Goal: Task Accomplishment & Management: Use online tool/utility

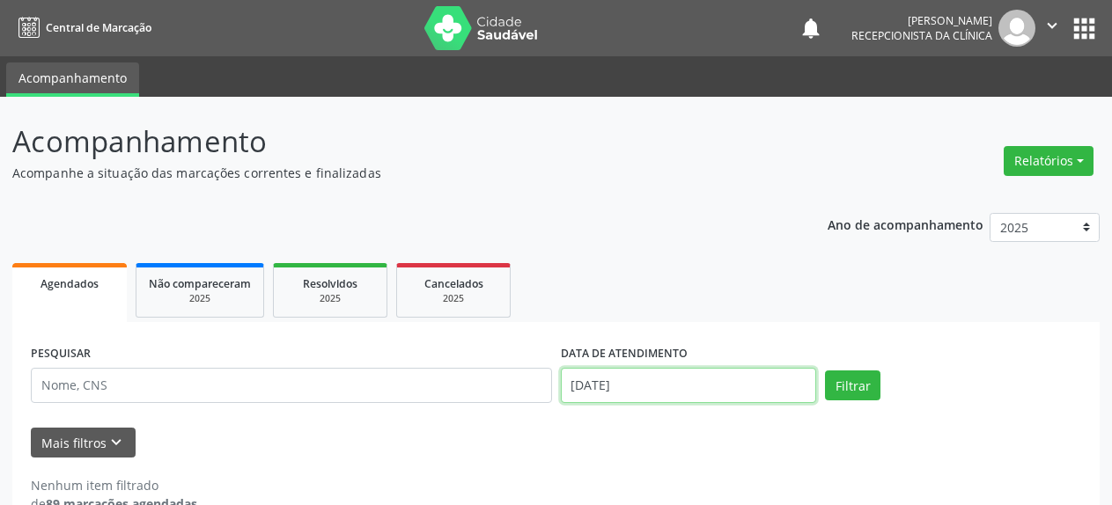
click at [697, 382] on input "[DATE]" at bounding box center [689, 385] width 256 height 35
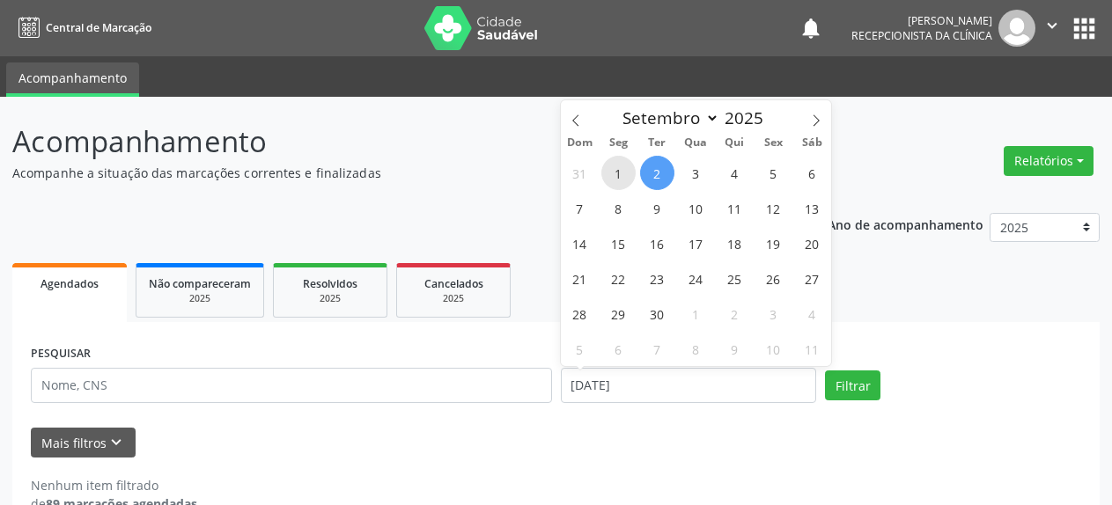
click at [624, 178] on span "1" at bounding box center [618, 173] width 34 height 34
type input "[DATE]"
click at [624, 178] on span "1" at bounding box center [618, 173] width 34 height 34
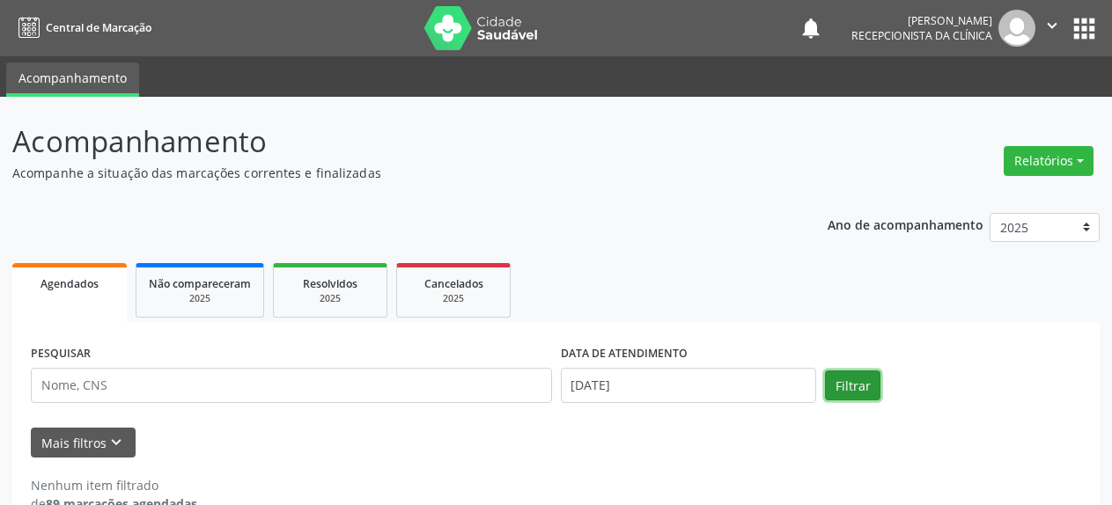
click at [847, 393] on button "Filtrar" at bounding box center [852, 386] width 55 height 30
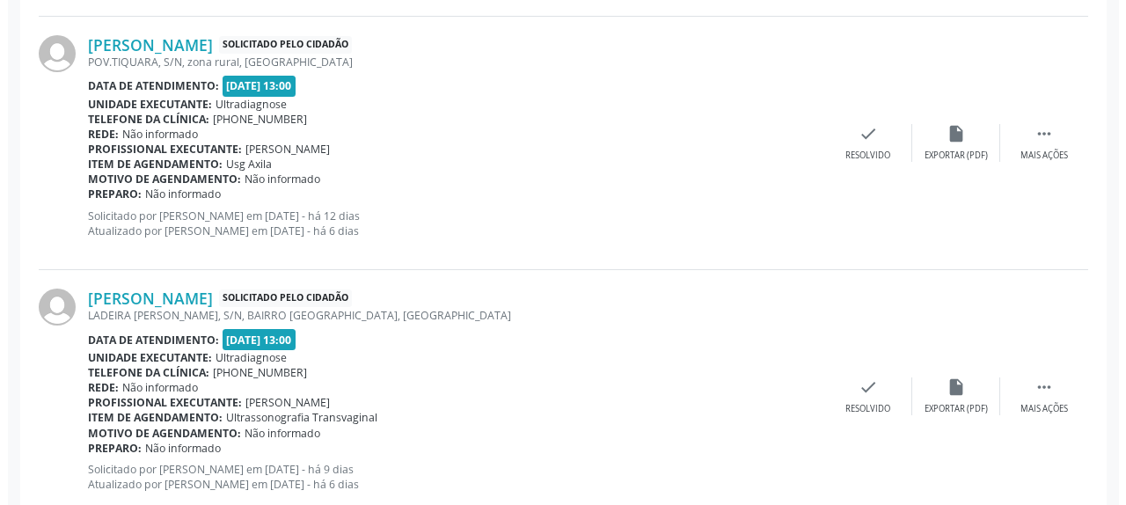
scroll to position [1029, 0]
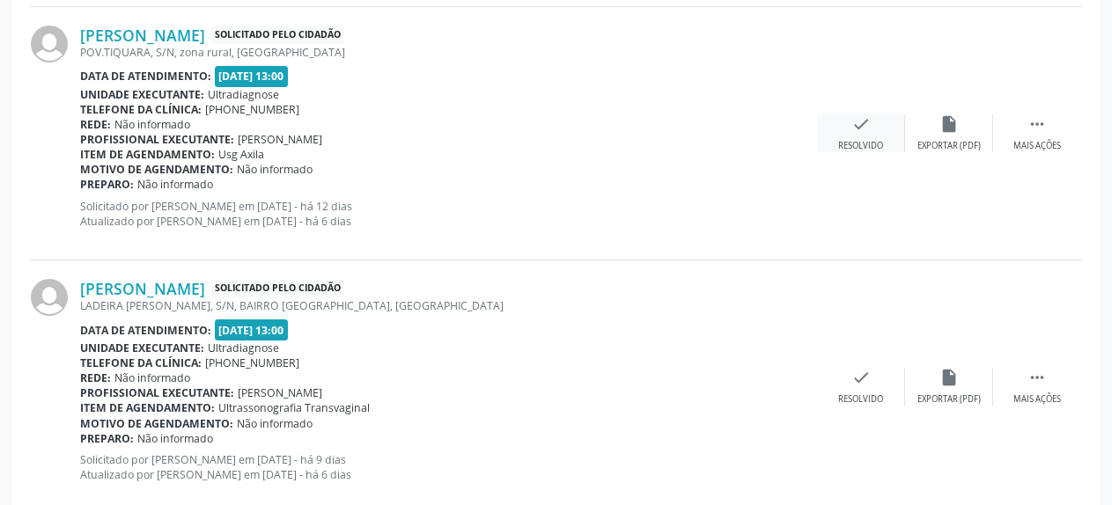
click at [862, 125] on icon "check" at bounding box center [860, 123] width 19 height 19
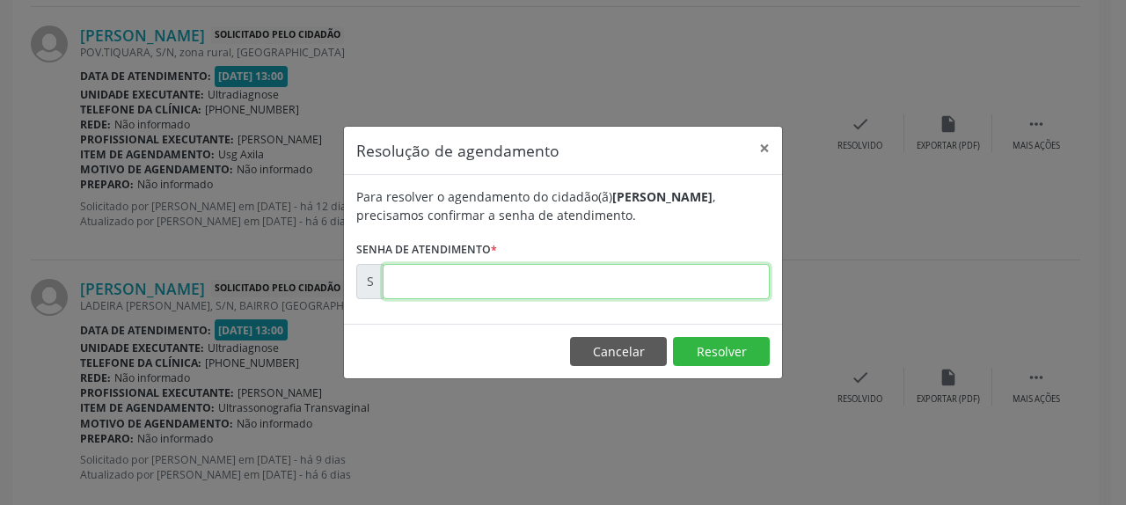
click at [478, 288] on input "text" at bounding box center [576, 281] width 387 height 35
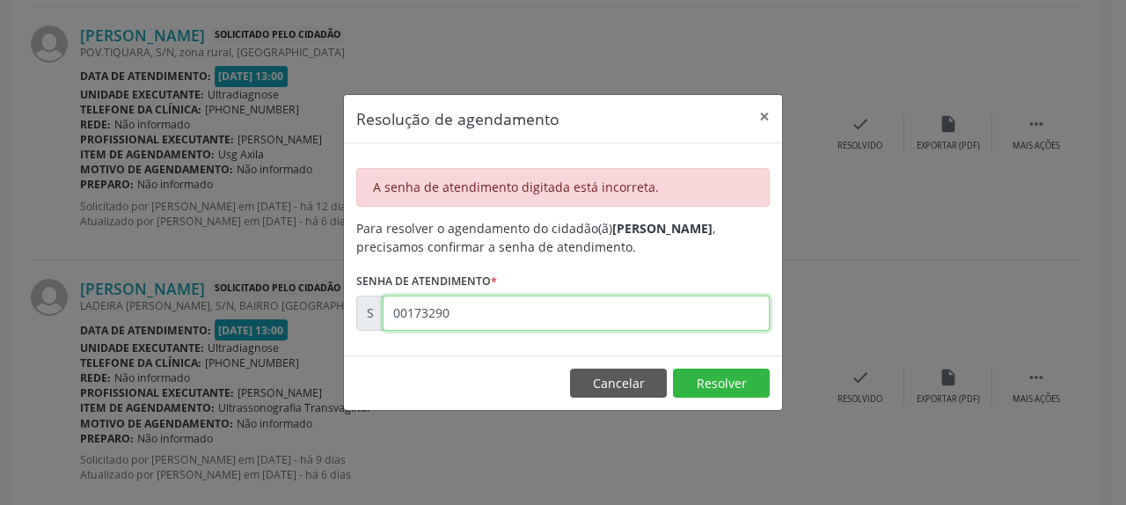
drag, startPoint x: 397, startPoint y: 312, endPoint x: 488, endPoint y: 315, distance: 90.7
click at [488, 315] on input "00173290" at bounding box center [576, 313] width 387 height 35
type input "00173292"
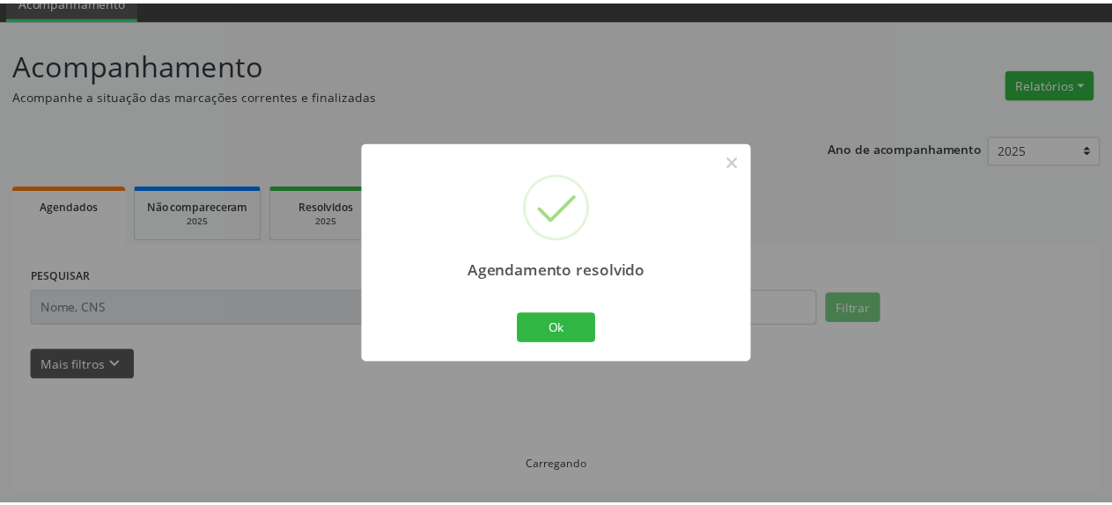
scroll to position [77, 0]
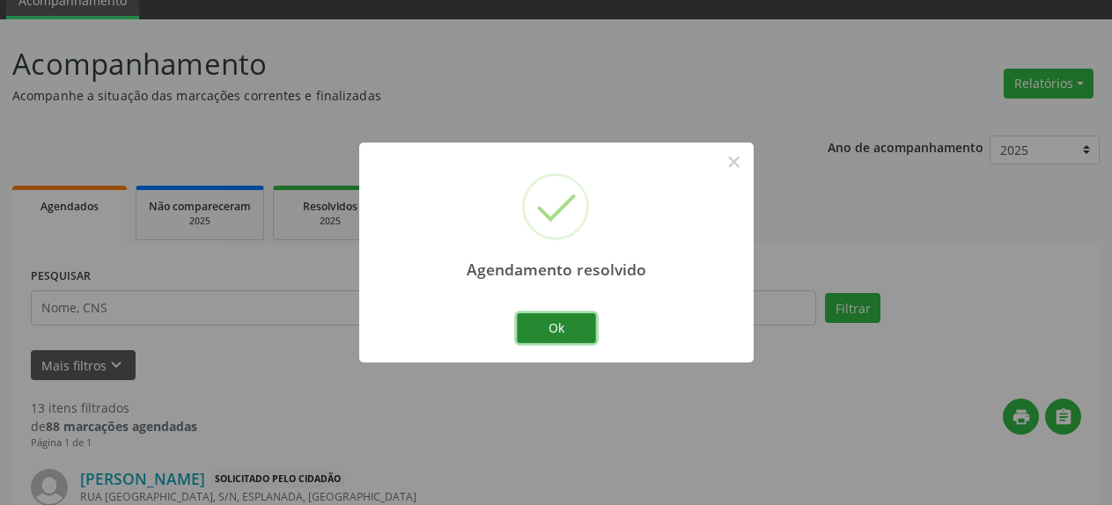
click at [569, 329] on button "Ok" at bounding box center [556, 328] width 79 height 30
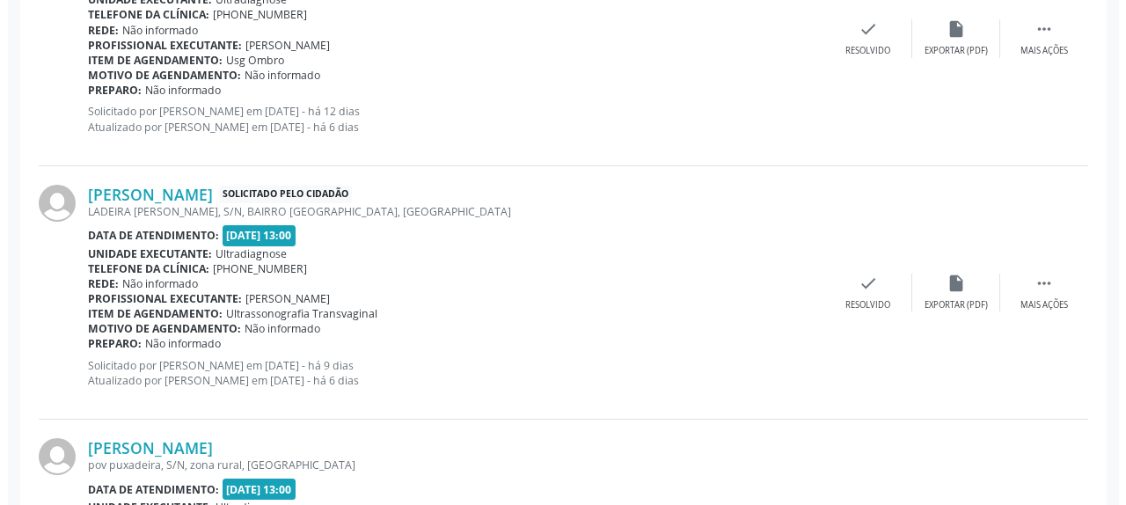
scroll to position [885, 0]
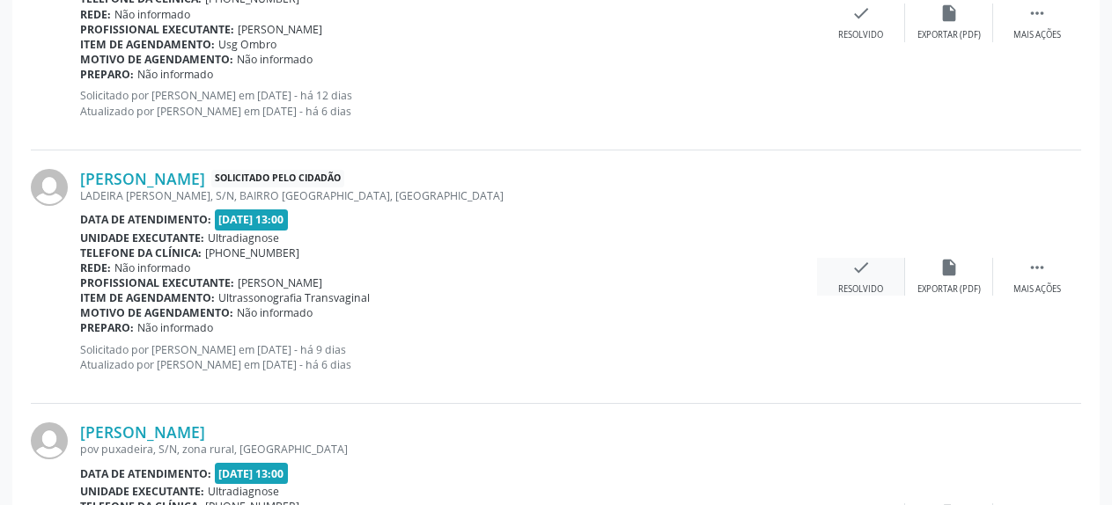
click at [864, 270] on icon "check" at bounding box center [860, 267] width 19 height 19
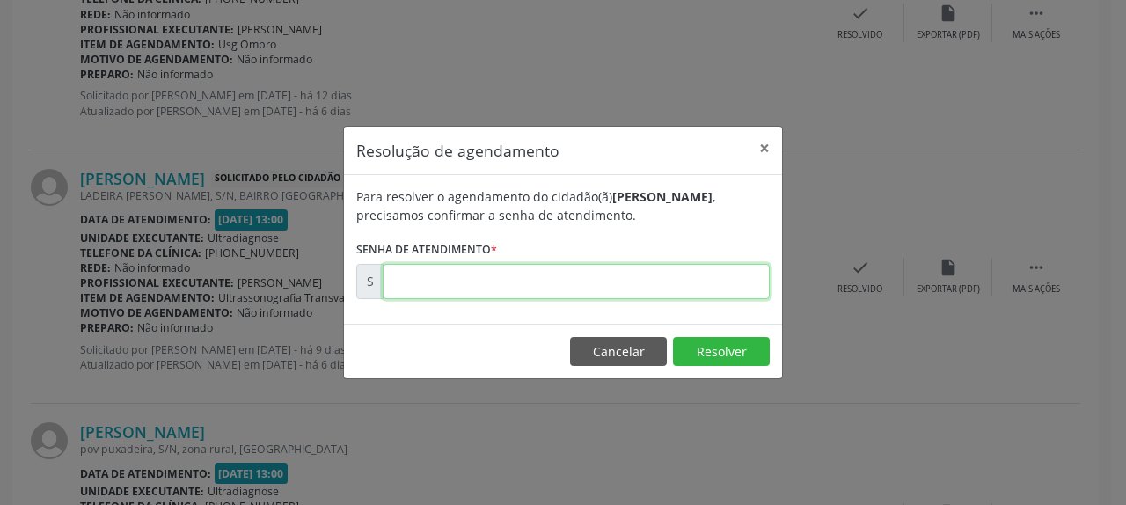
click at [489, 283] on input "text" at bounding box center [576, 281] width 387 height 35
type input "00173460"
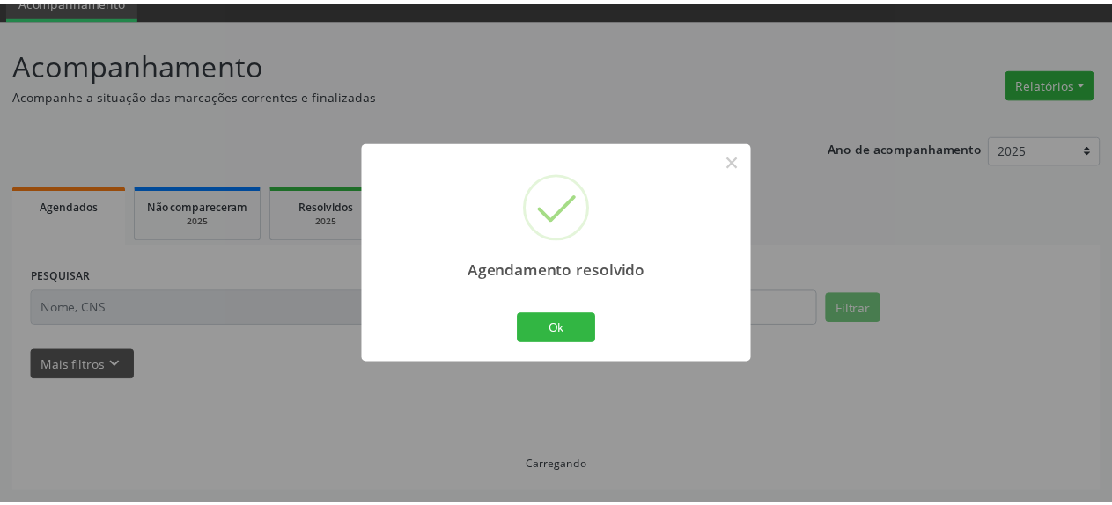
scroll to position [77, 0]
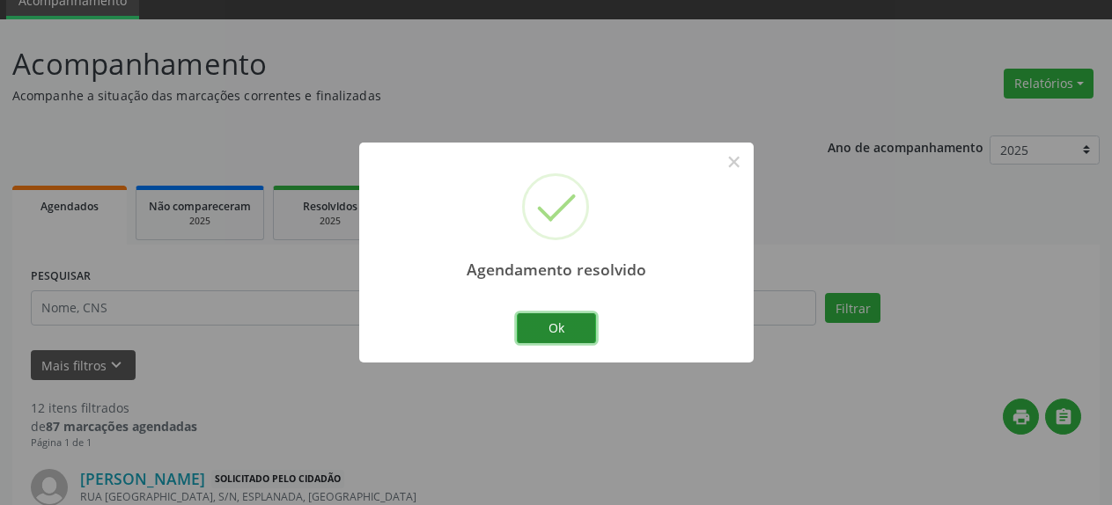
click at [555, 326] on button "Ok" at bounding box center [556, 328] width 79 height 30
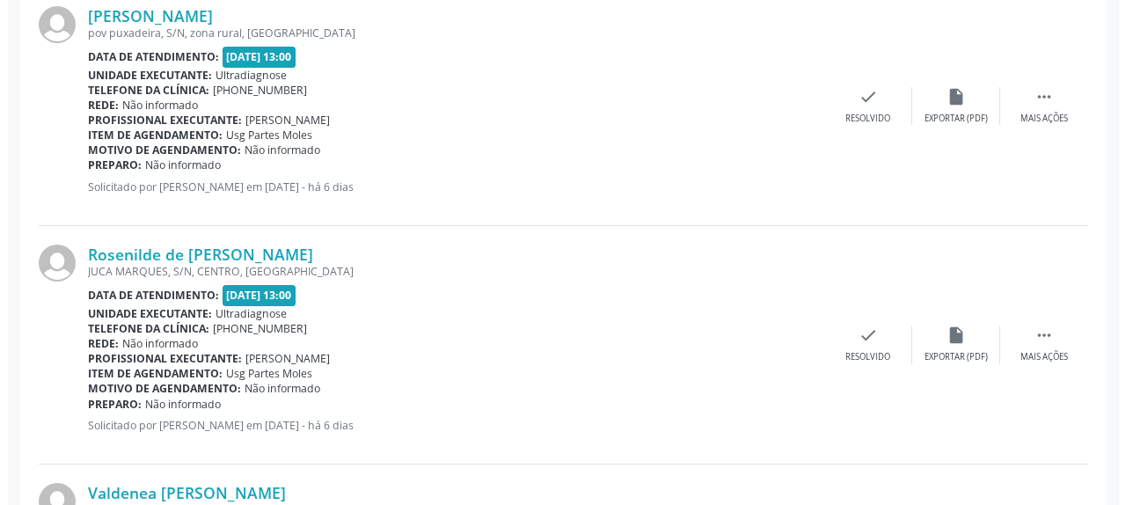
scroll to position [1155, 0]
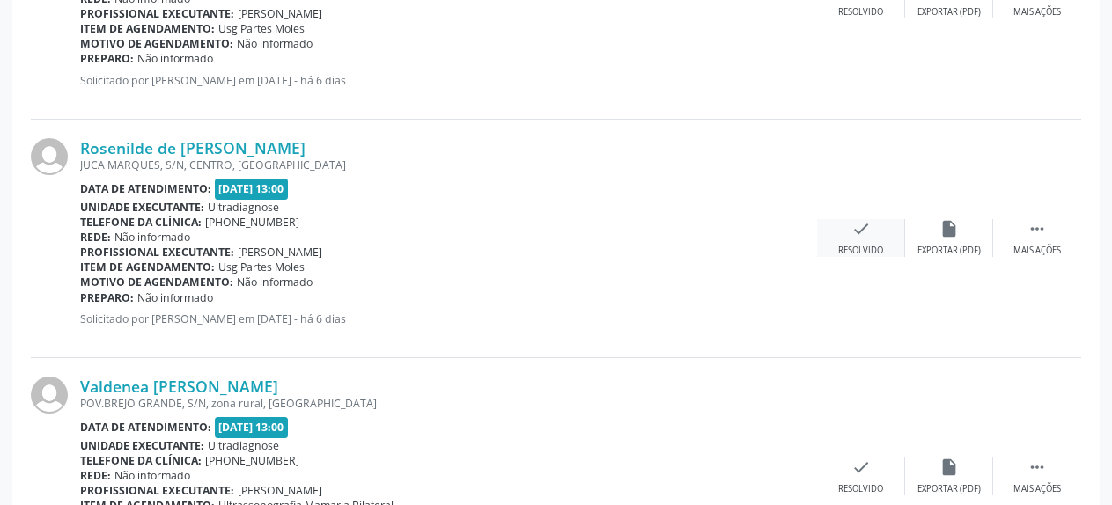
click at [862, 234] on icon "check" at bounding box center [860, 228] width 19 height 19
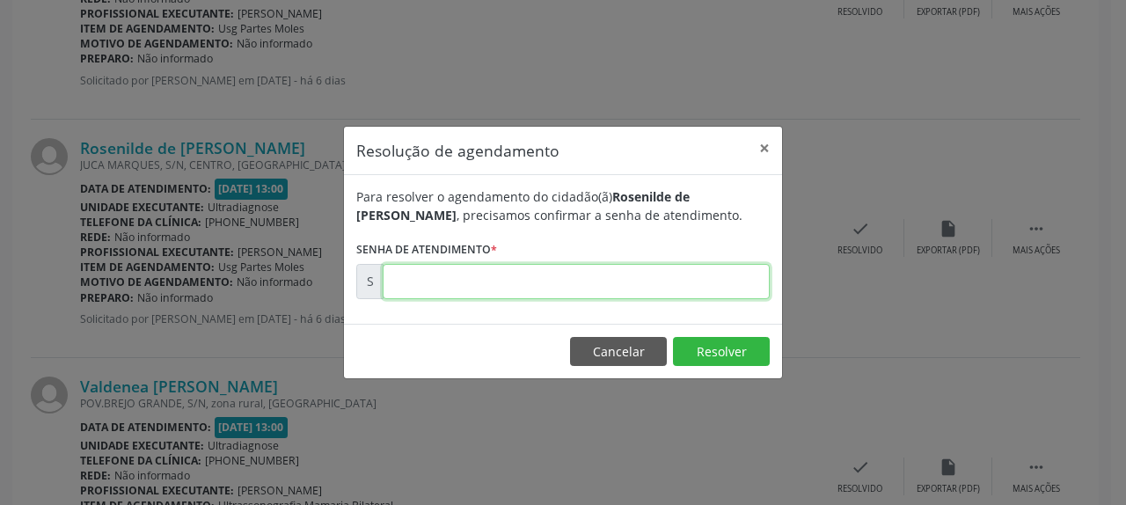
click at [573, 279] on input "text" at bounding box center [576, 281] width 387 height 35
type input "00173956"
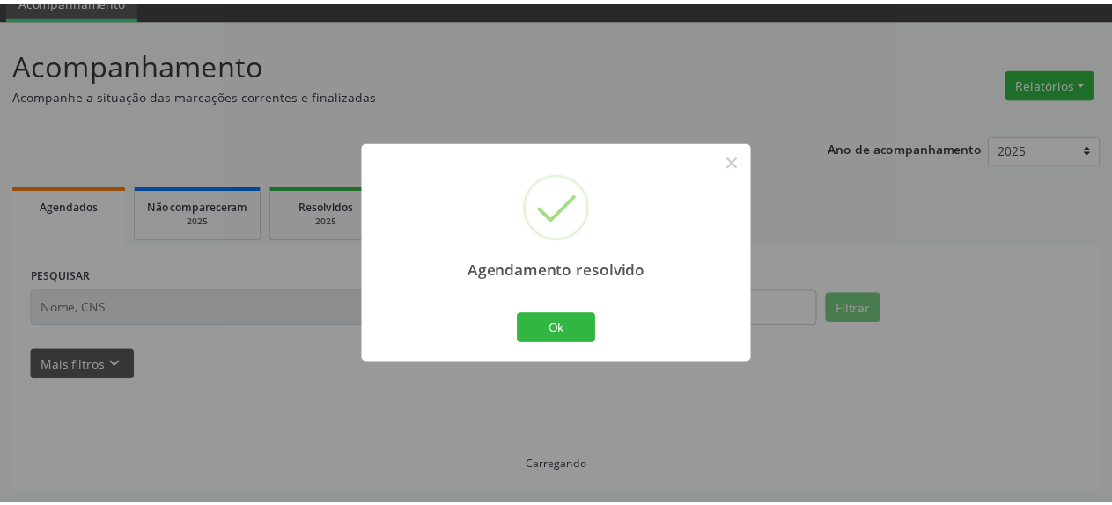
scroll to position [77, 0]
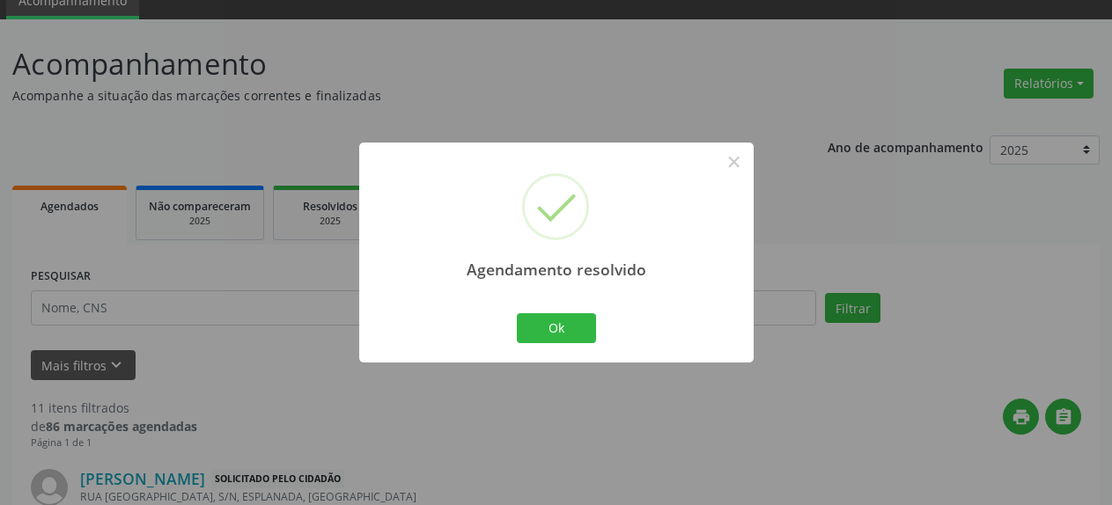
click at [565, 344] on div "Ok Cancel" at bounding box center [555, 328] width 87 height 37
click at [565, 333] on button "Ok" at bounding box center [556, 328] width 79 height 30
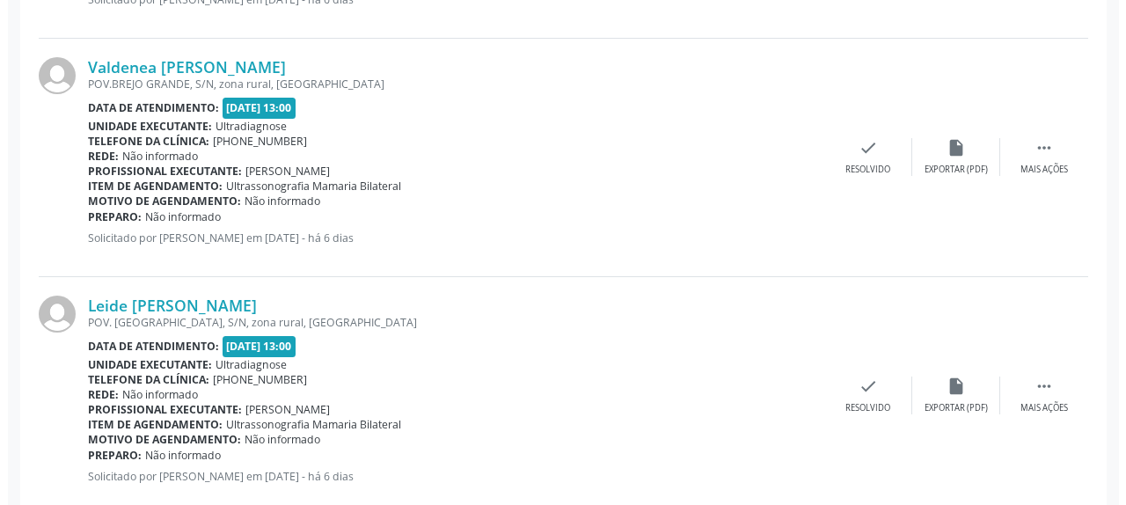
scroll to position [1244, 0]
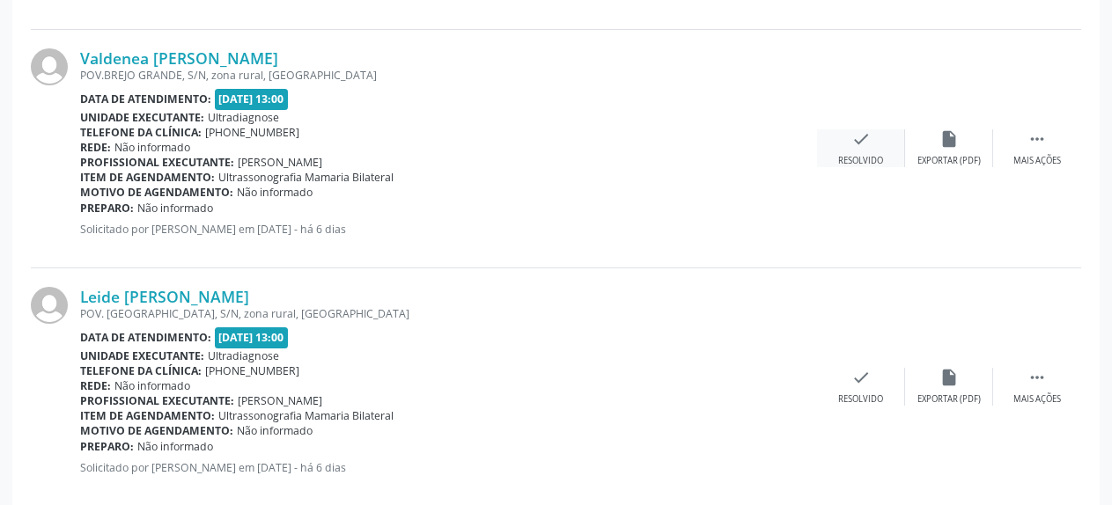
click at [854, 143] on icon "check" at bounding box center [860, 138] width 19 height 19
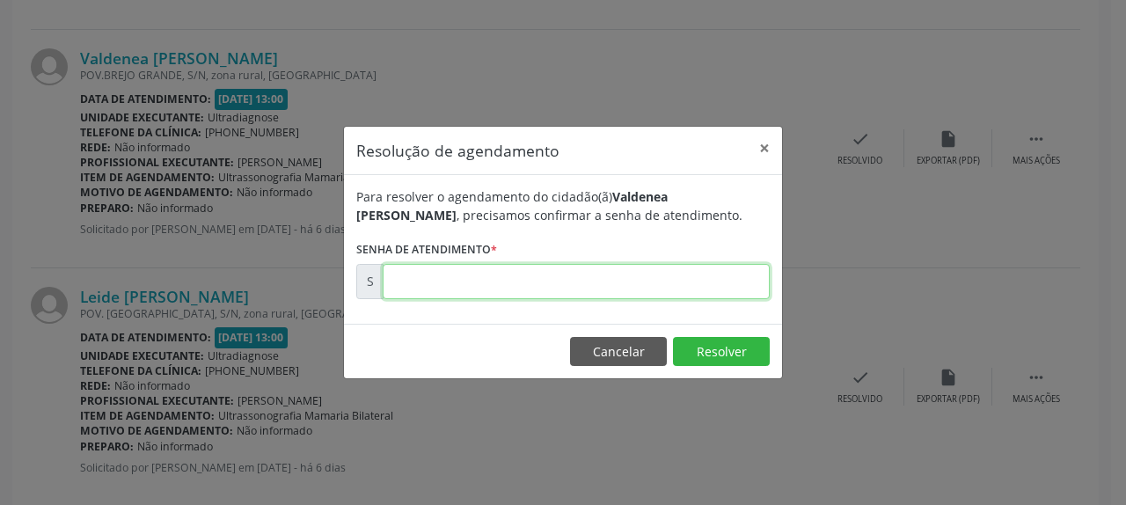
click at [579, 280] on input "text" at bounding box center [576, 281] width 387 height 35
type input "00173958"
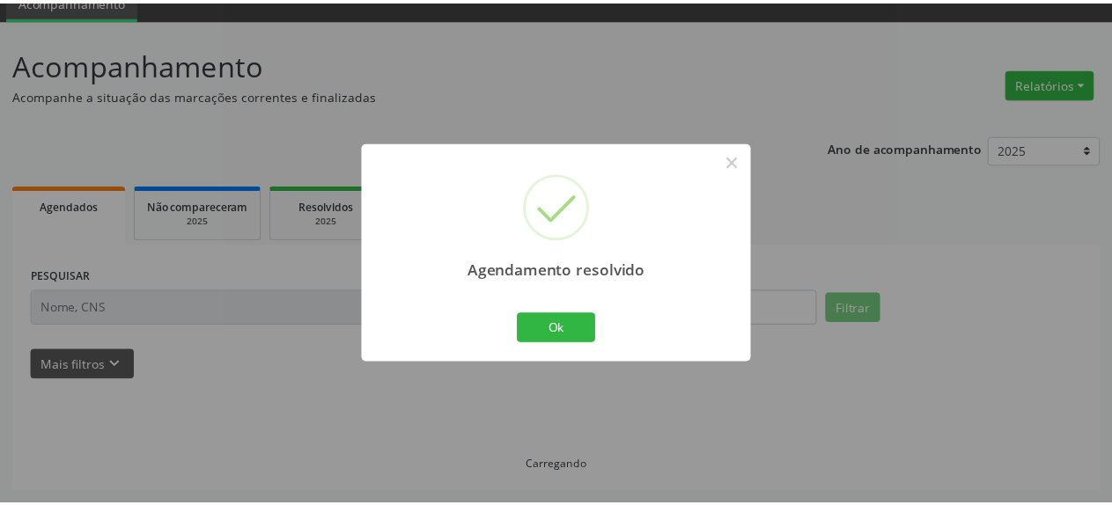
scroll to position [77, 0]
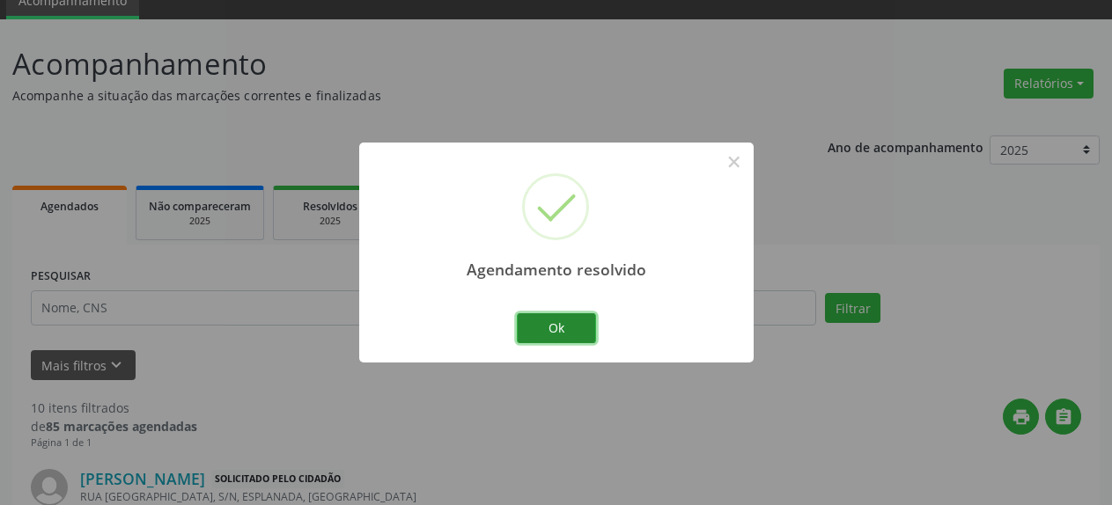
click at [554, 332] on button "Ok" at bounding box center [556, 328] width 79 height 30
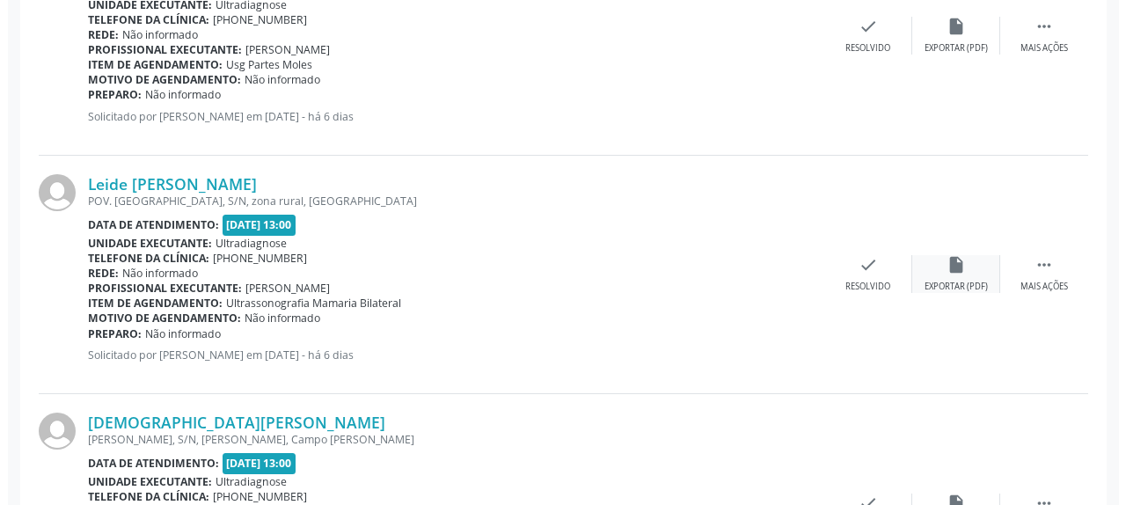
scroll to position [1155, 0]
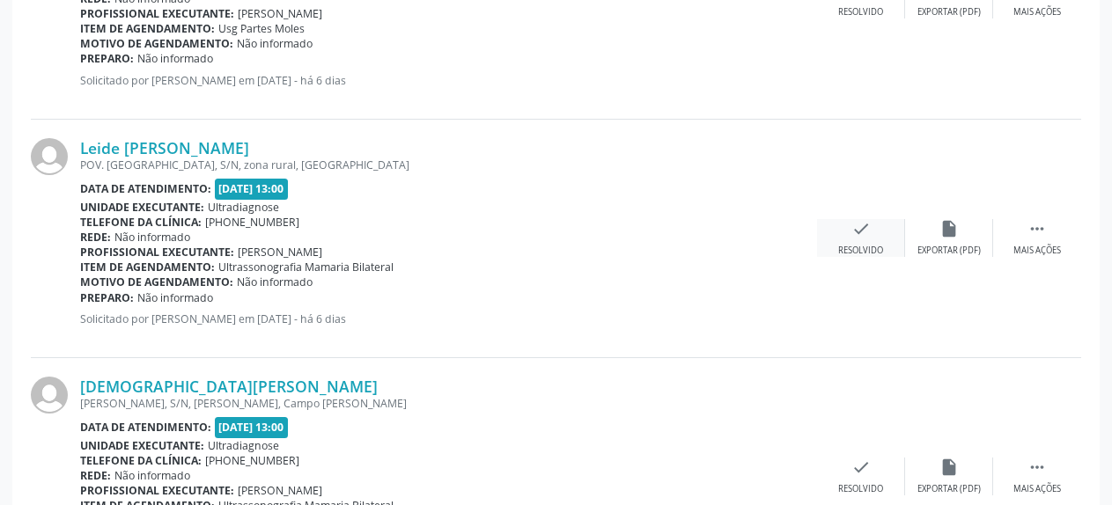
click at [863, 234] on icon "check" at bounding box center [860, 228] width 19 height 19
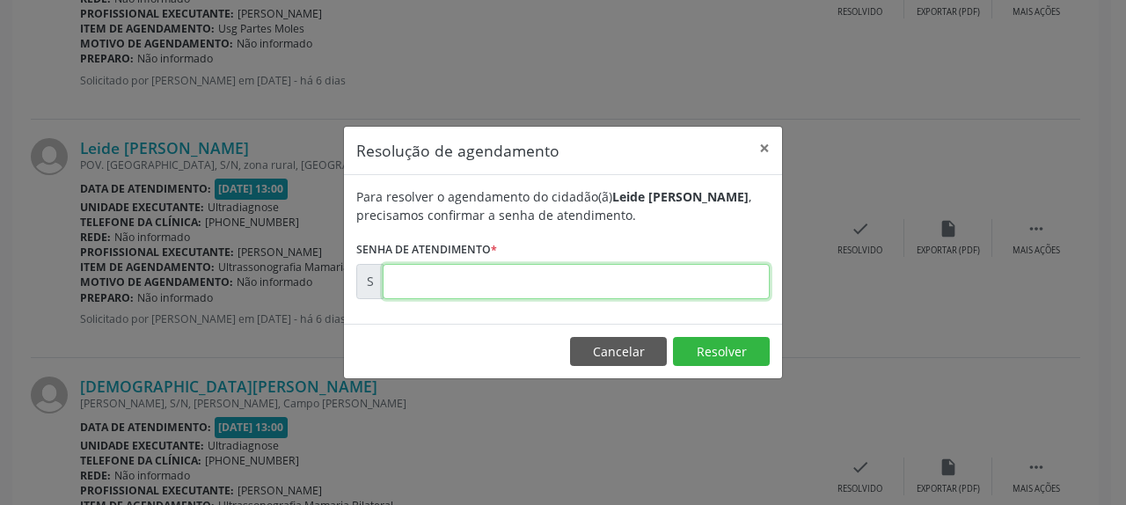
click at [628, 285] on input "text" at bounding box center [576, 281] width 387 height 35
type input "00173959"
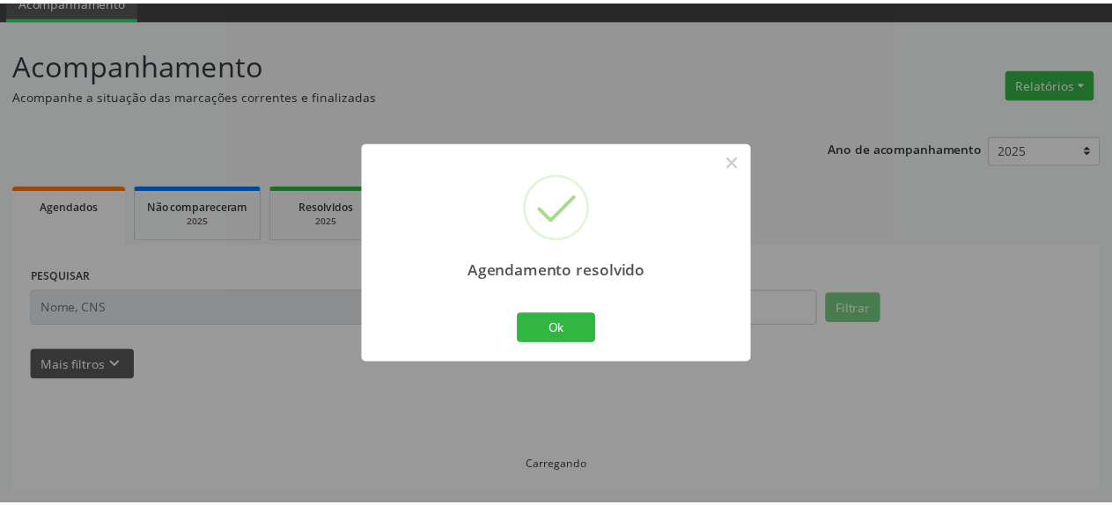
scroll to position [77, 0]
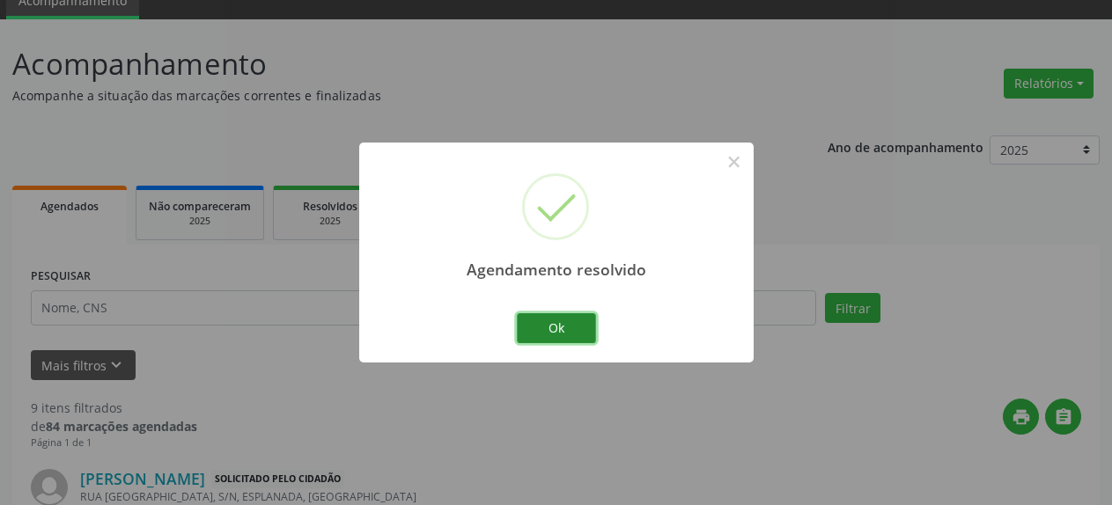
click at [555, 332] on button "Ok" at bounding box center [556, 328] width 79 height 30
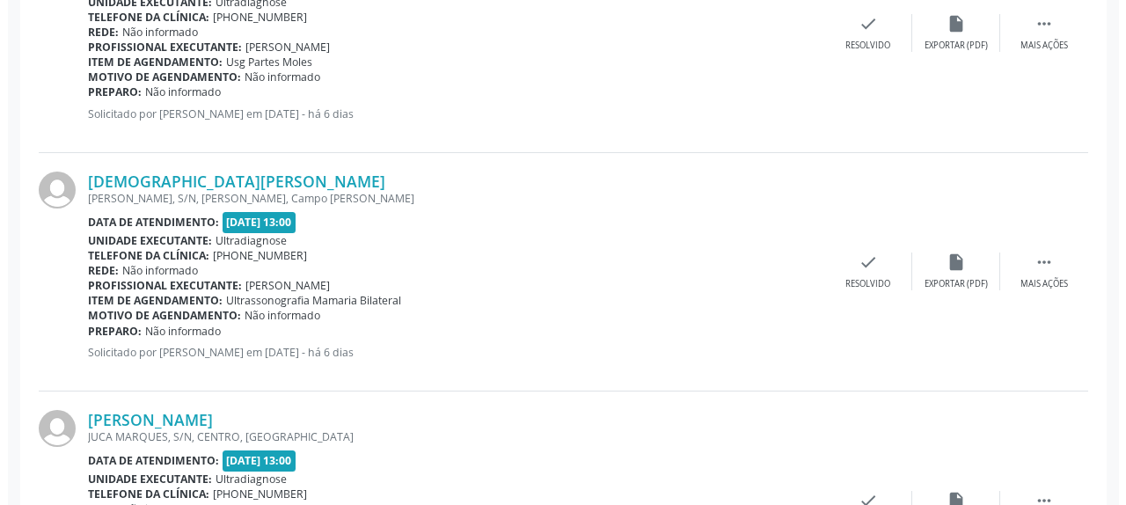
scroll to position [1155, 0]
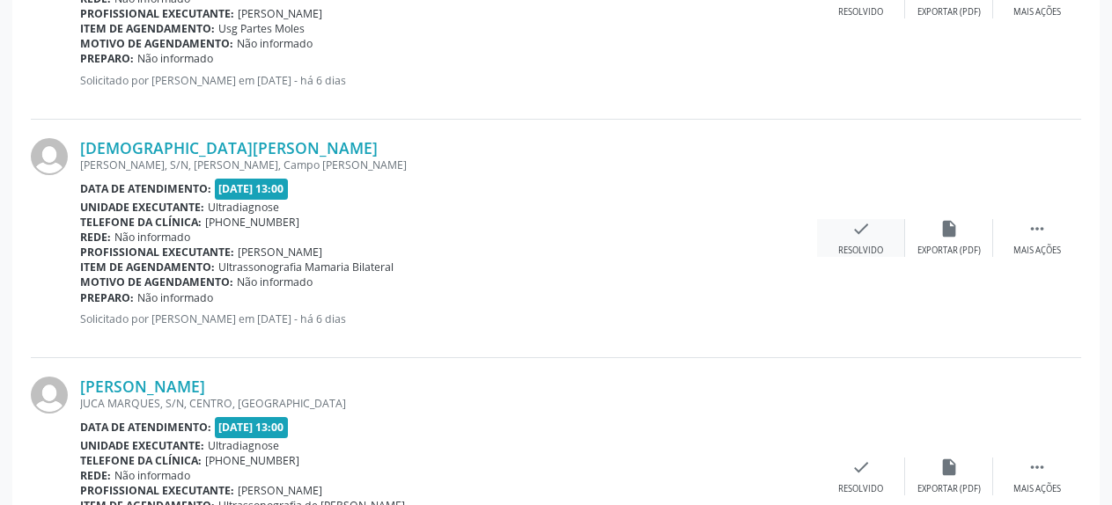
click at [858, 238] on icon "check" at bounding box center [860, 228] width 19 height 19
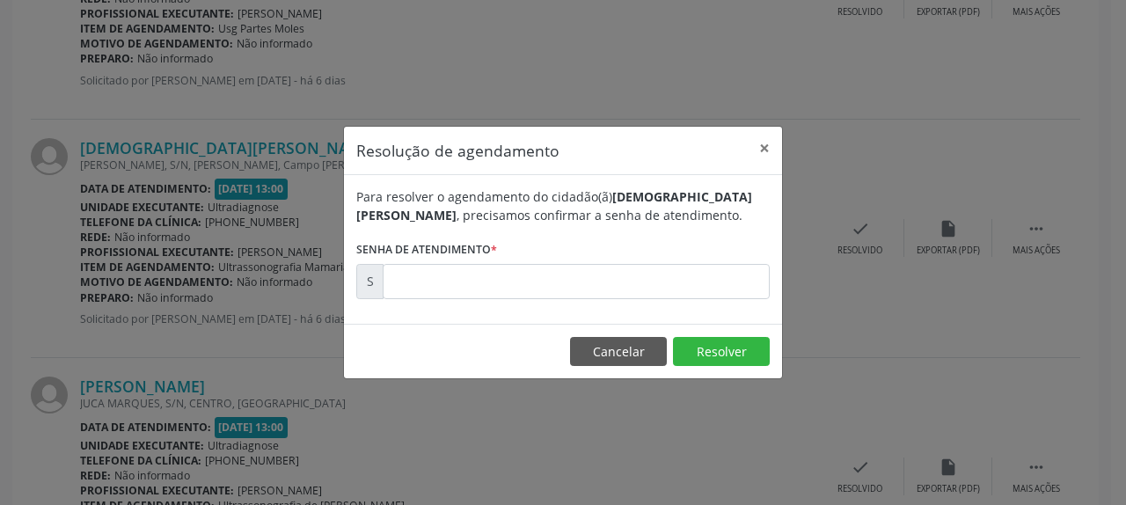
drag, startPoint x: 706, startPoint y: 305, endPoint x: 706, endPoint y: 285, distance: 19.4
click at [706, 301] on div "Para resolver o agendamento do cidadão(ã) [PERSON_NAME] , precisamos confirmar …" at bounding box center [563, 249] width 438 height 149
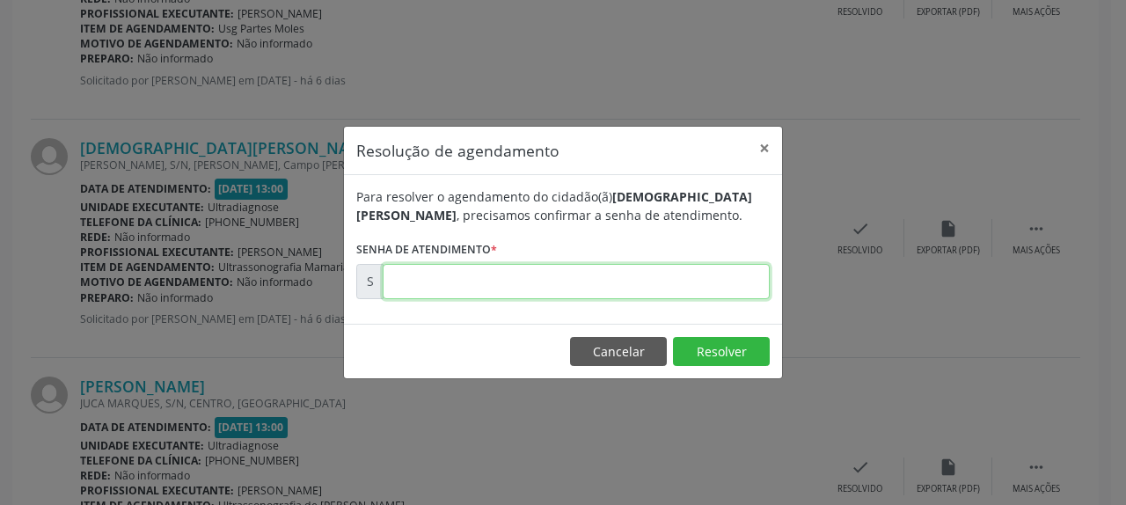
click at [706, 285] on input "text" at bounding box center [576, 281] width 387 height 35
type input "00173962"
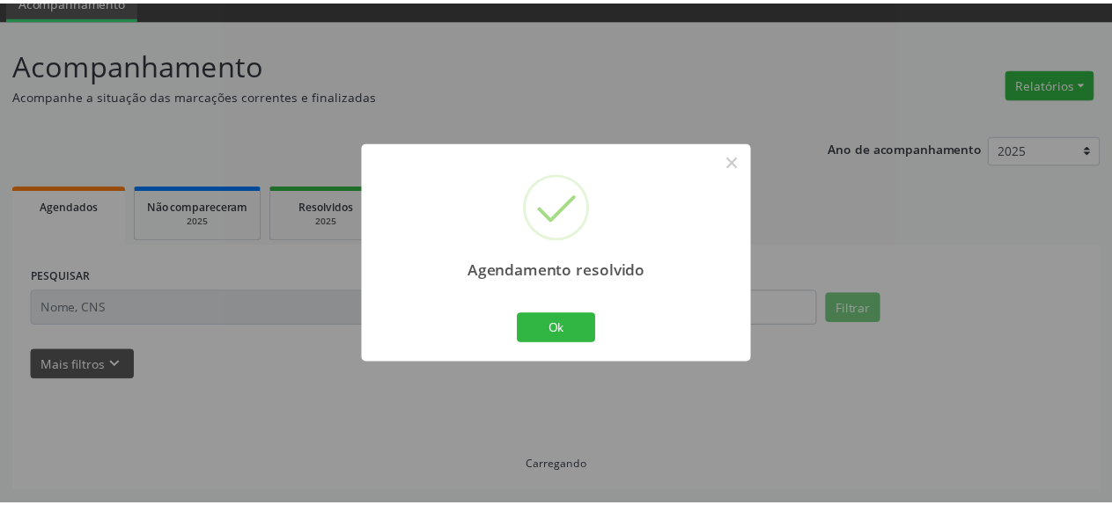
scroll to position [77, 0]
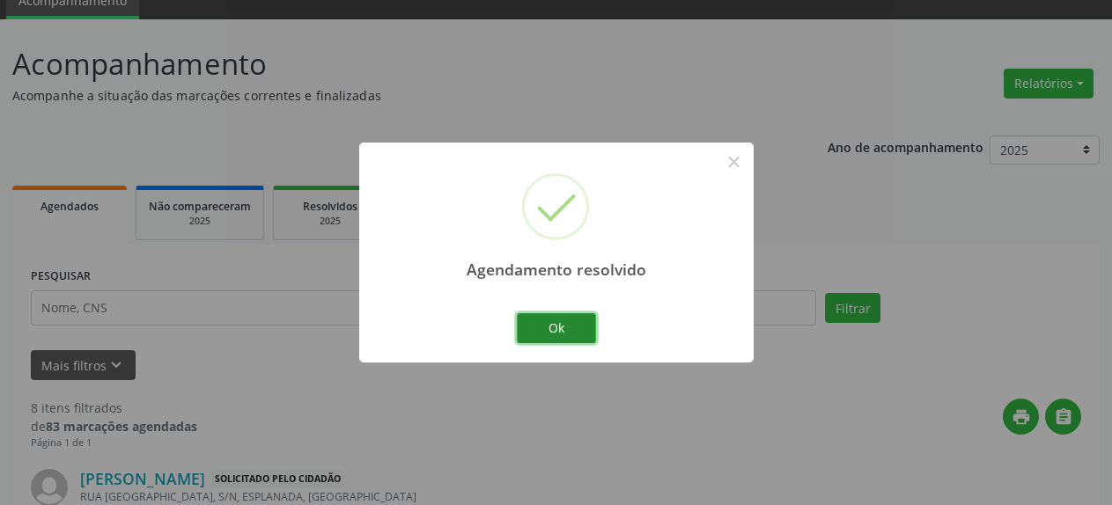
click at [554, 330] on button "Ok" at bounding box center [556, 328] width 79 height 30
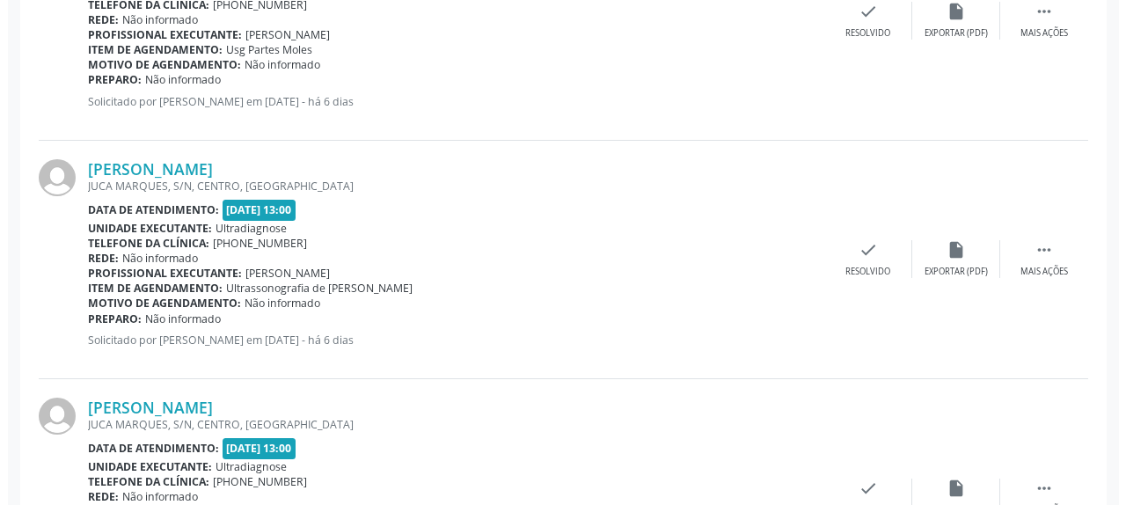
scroll to position [1155, 0]
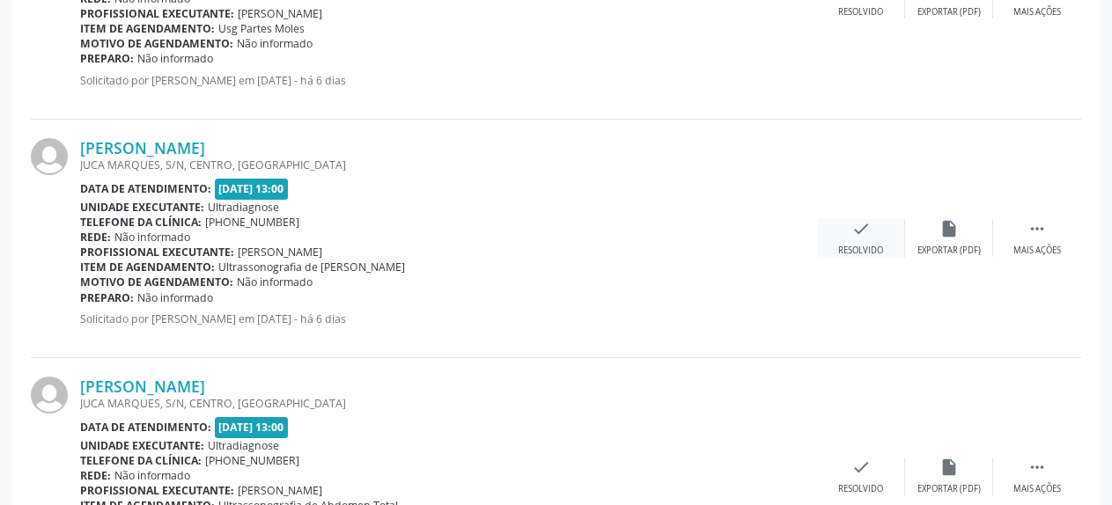
click at [849, 234] on div "check Resolvido" at bounding box center [861, 238] width 88 height 38
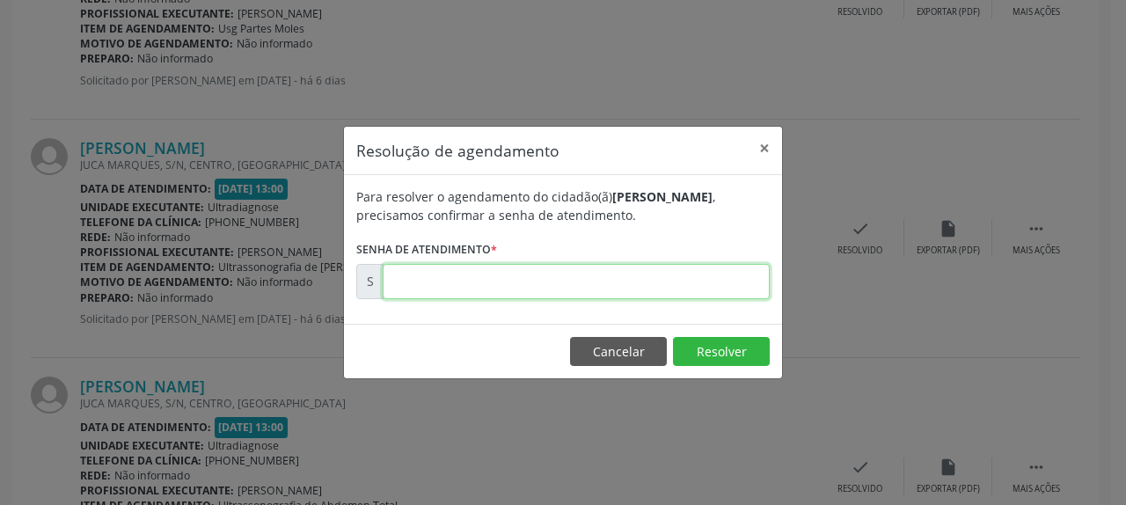
click at [627, 294] on input "text" at bounding box center [576, 281] width 387 height 35
type input "00173963"
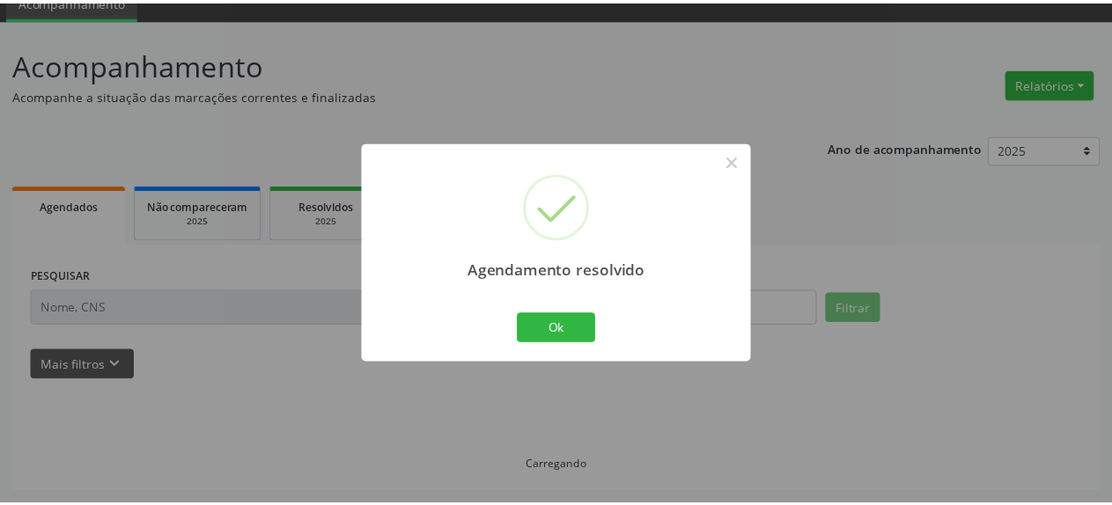
scroll to position [77, 0]
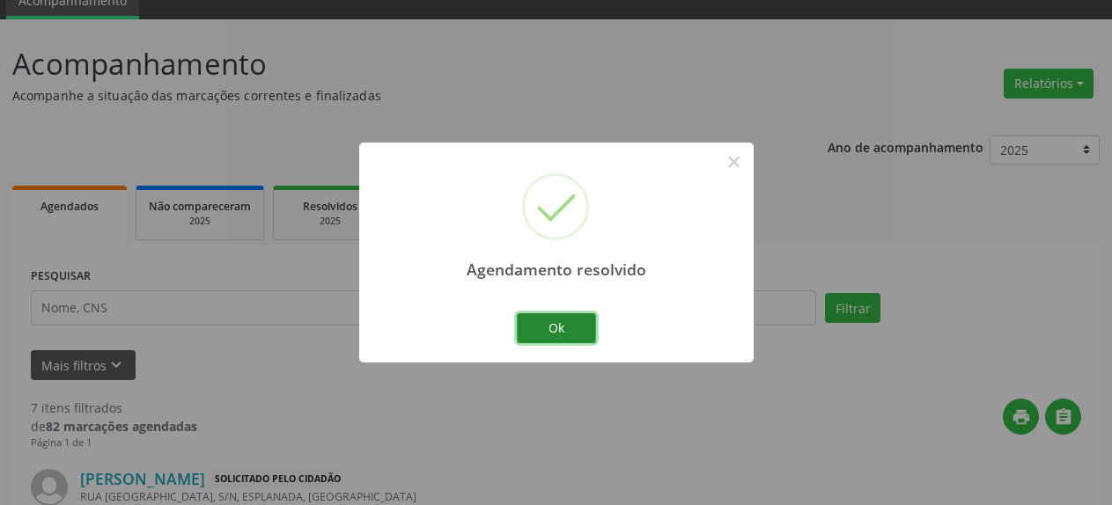
click at [569, 336] on button "Ok" at bounding box center [556, 328] width 79 height 30
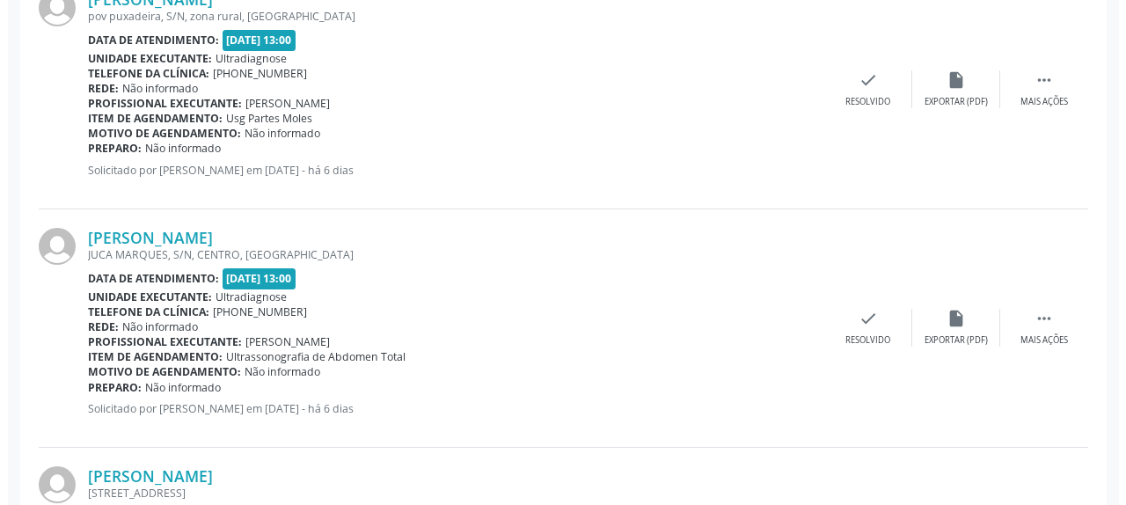
scroll to position [1155, 0]
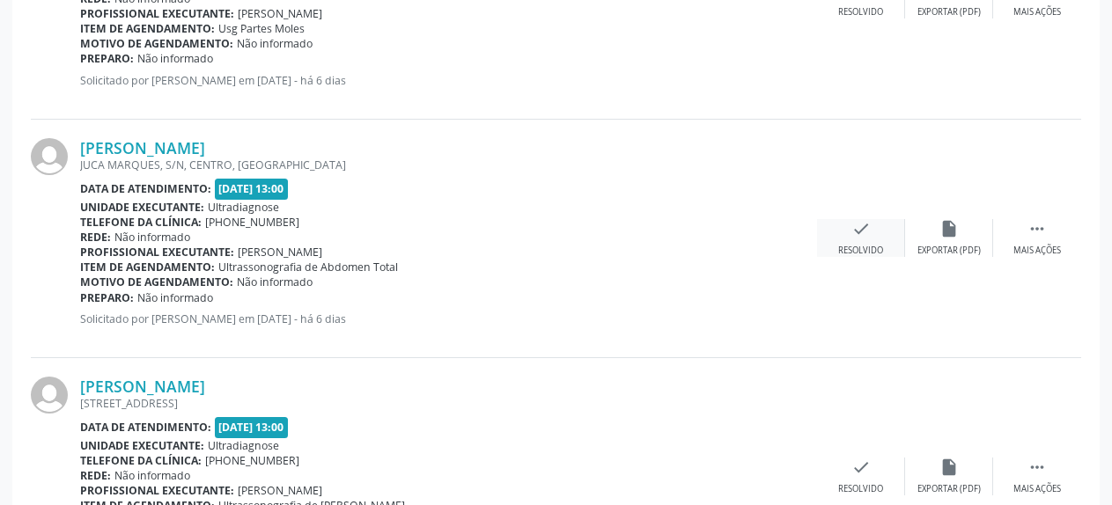
click at [851, 232] on icon "check" at bounding box center [860, 228] width 19 height 19
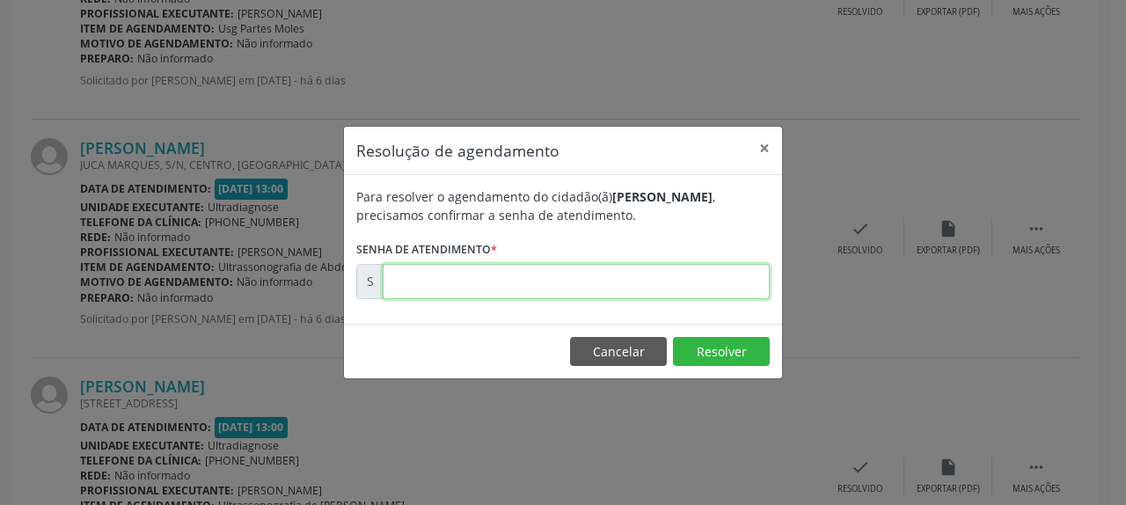
click at [616, 281] on input "text" at bounding box center [576, 281] width 387 height 35
type input "00173964"
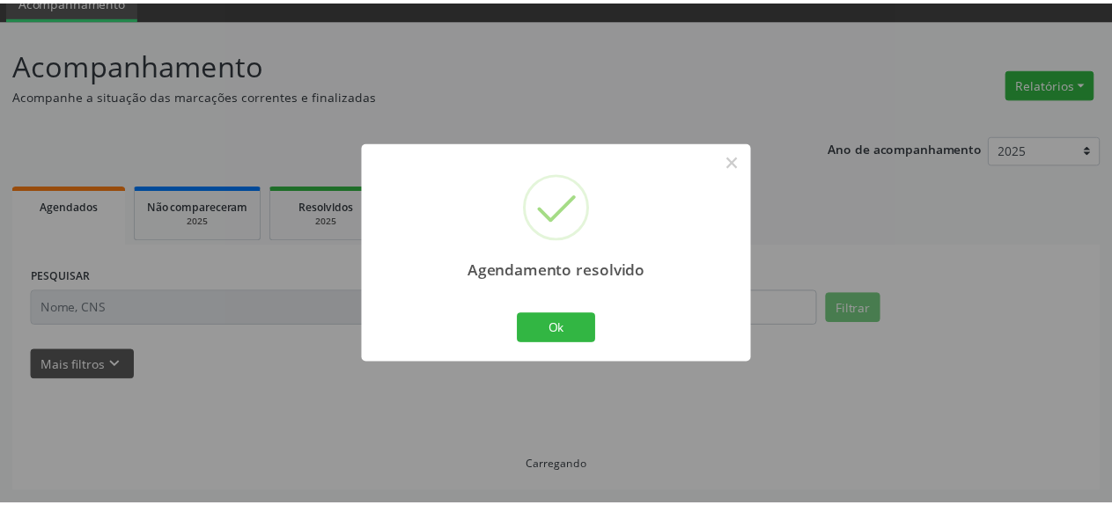
scroll to position [77, 0]
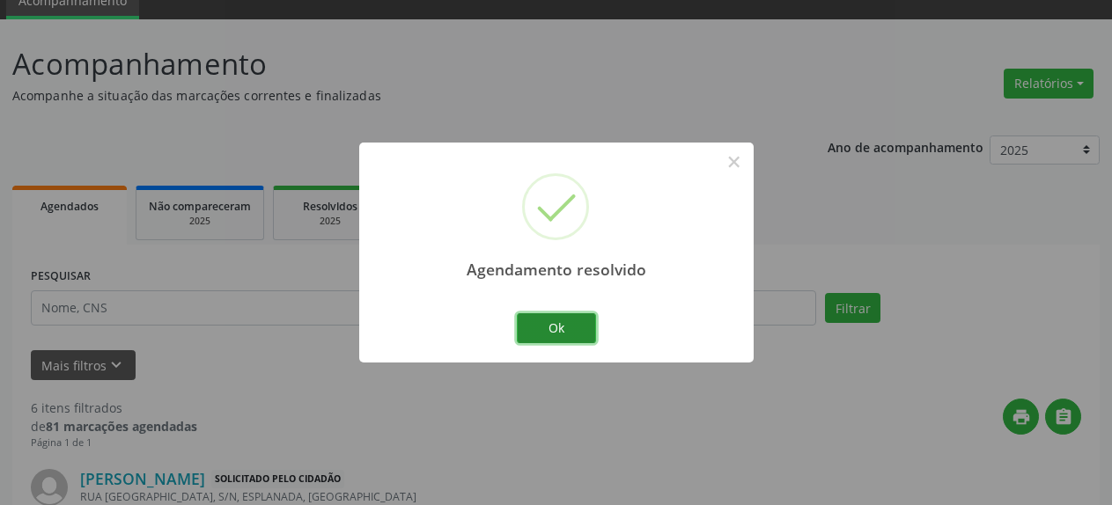
click at [583, 332] on button "Ok" at bounding box center [556, 328] width 79 height 30
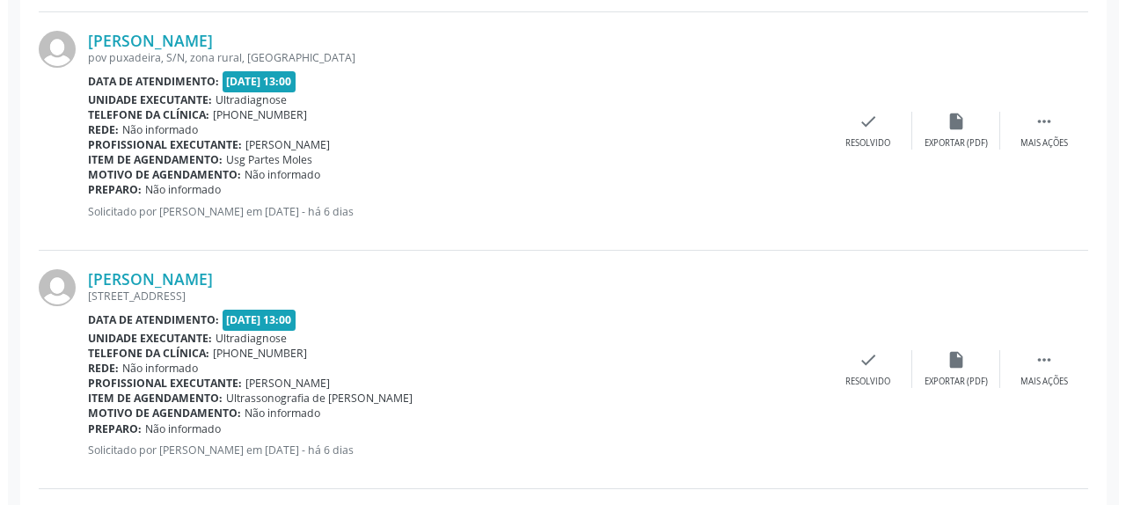
scroll to position [1065, 0]
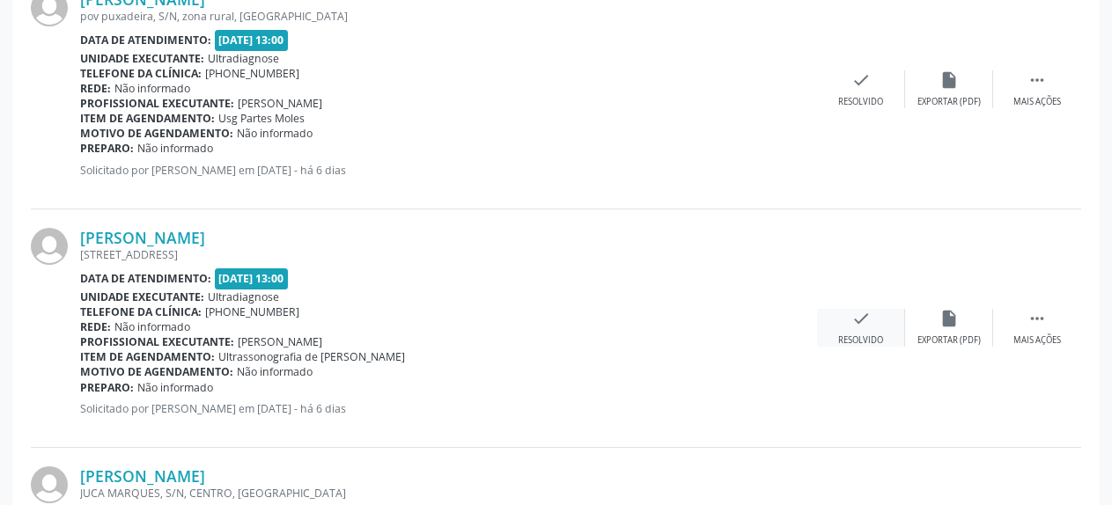
click at [865, 319] on icon "check" at bounding box center [860, 318] width 19 height 19
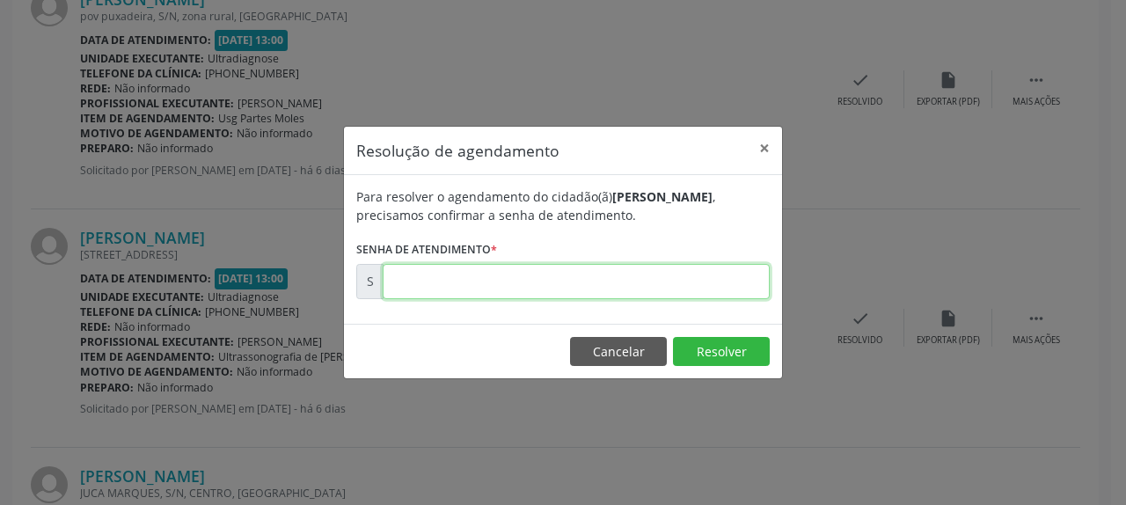
click at [691, 282] on input "text" at bounding box center [576, 281] width 387 height 35
type input "00174000"
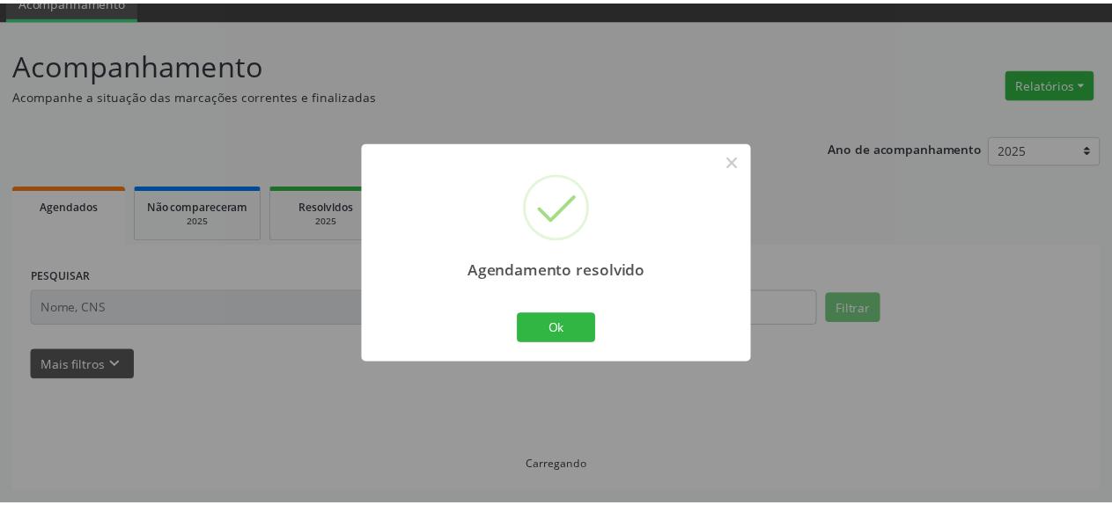
scroll to position [77, 0]
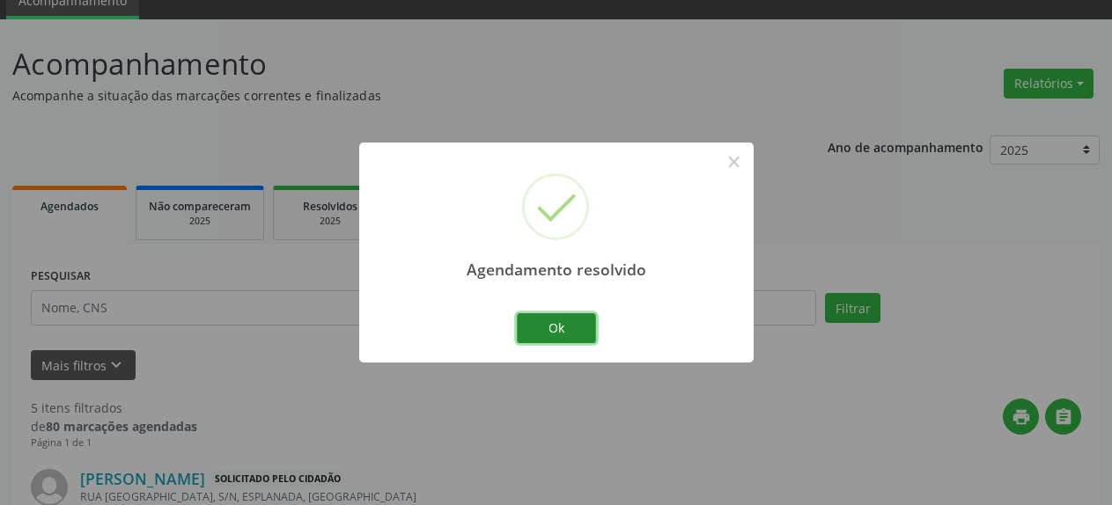
click at [562, 322] on button "Ok" at bounding box center [556, 328] width 79 height 30
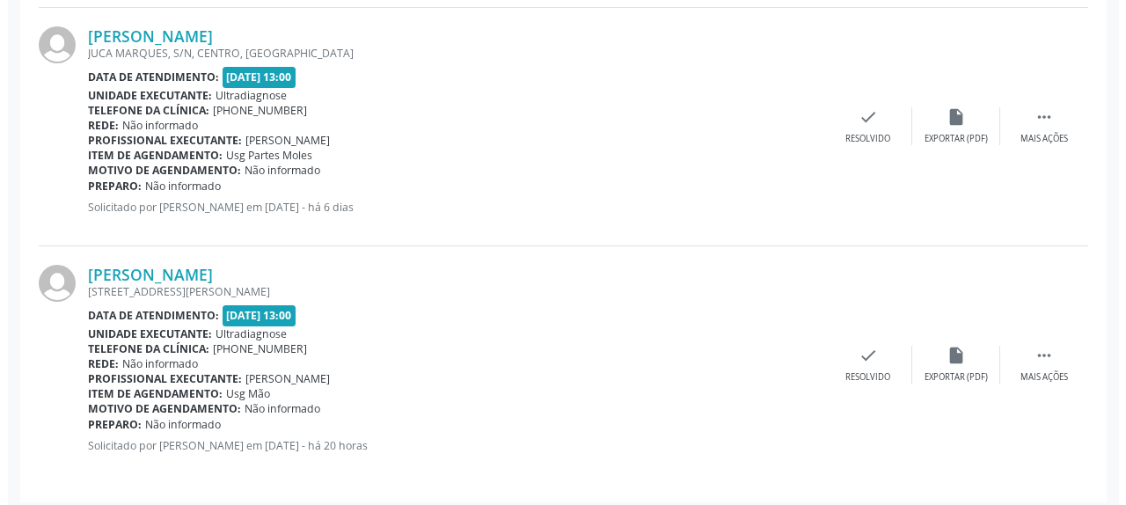
scroll to position [1276, 0]
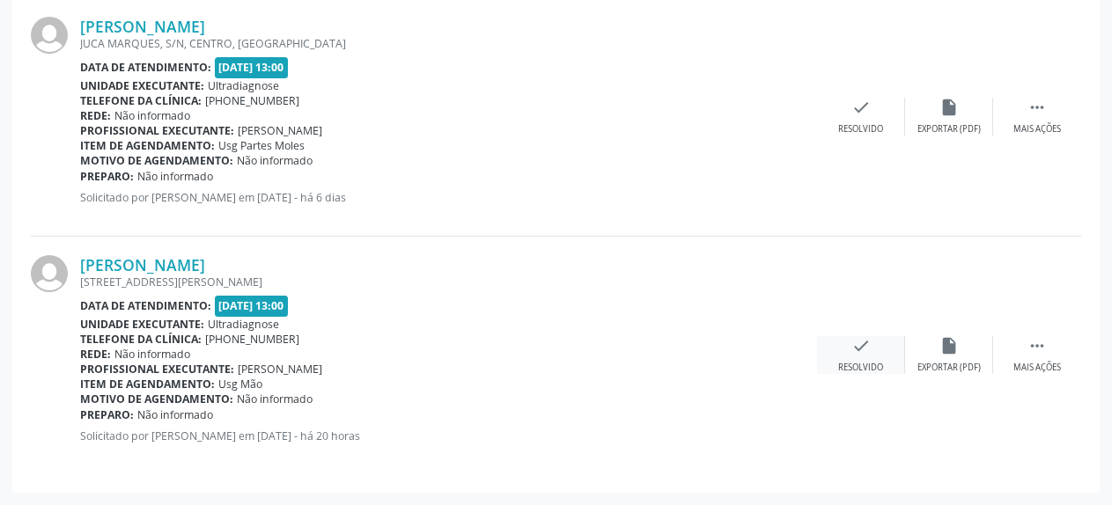
click at [858, 347] on icon "check" at bounding box center [860, 345] width 19 height 19
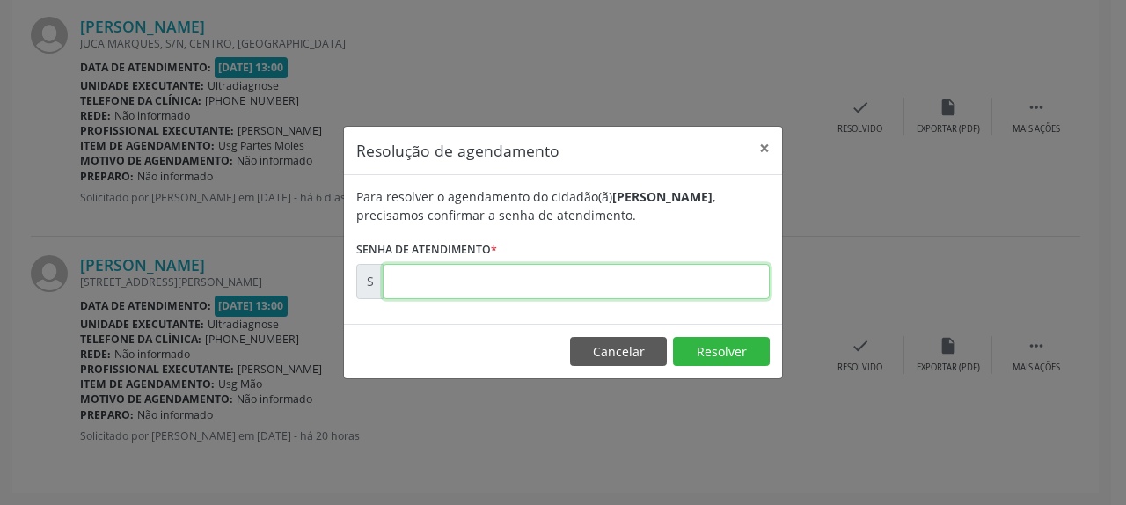
click at [593, 282] on input "text" at bounding box center [576, 281] width 387 height 35
type input "00174769"
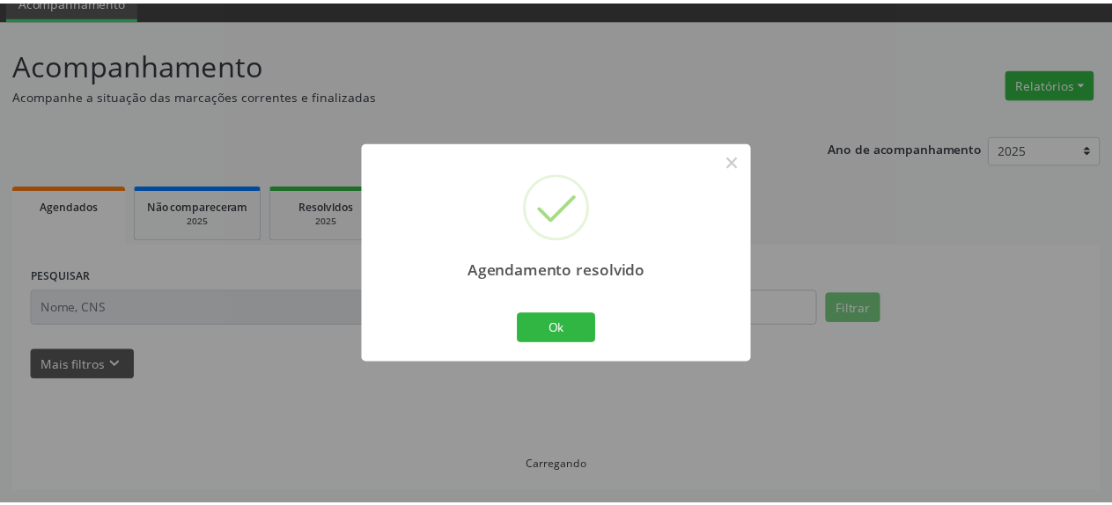
scroll to position [77, 0]
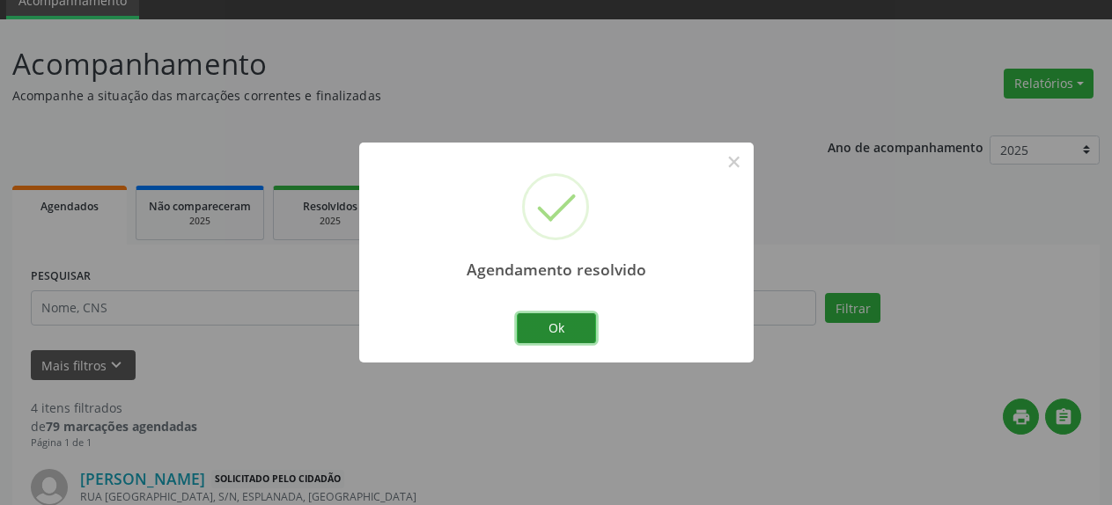
click at [586, 334] on button "Ok" at bounding box center [556, 328] width 79 height 30
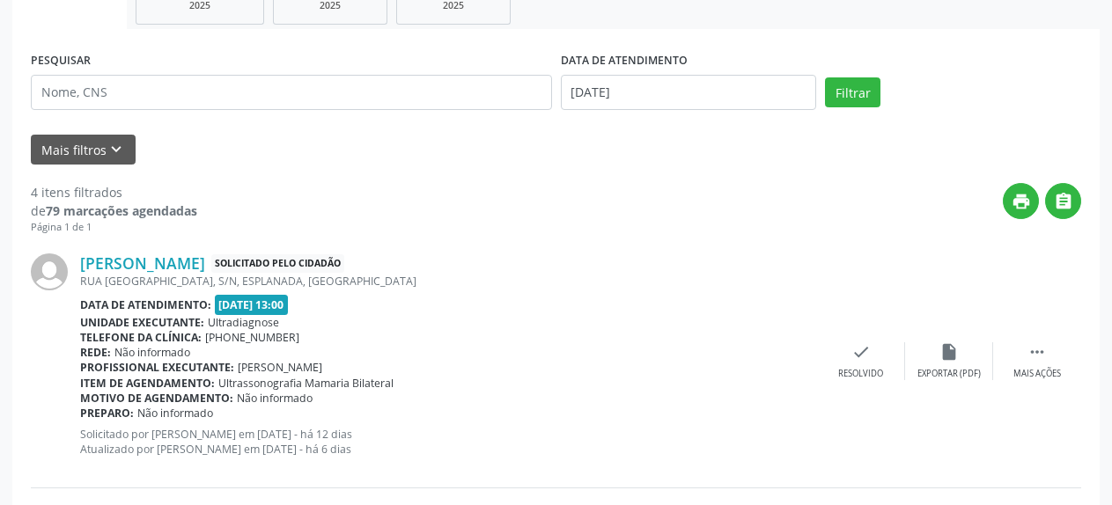
scroll to position [347, 0]
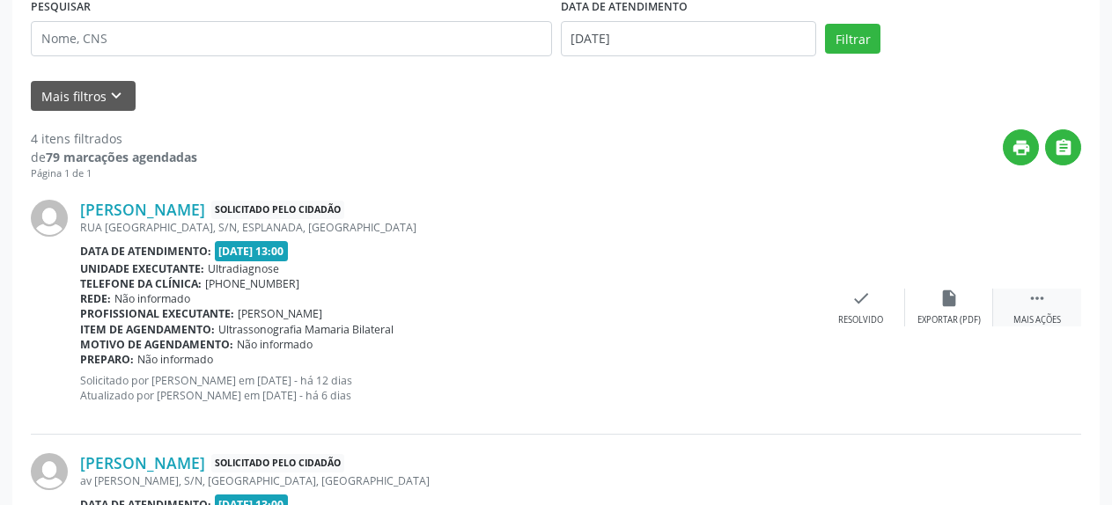
click at [1031, 305] on icon "" at bounding box center [1036, 298] width 19 height 19
click at [949, 299] on icon "alarm_off" at bounding box center [948, 298] width 19 height 19
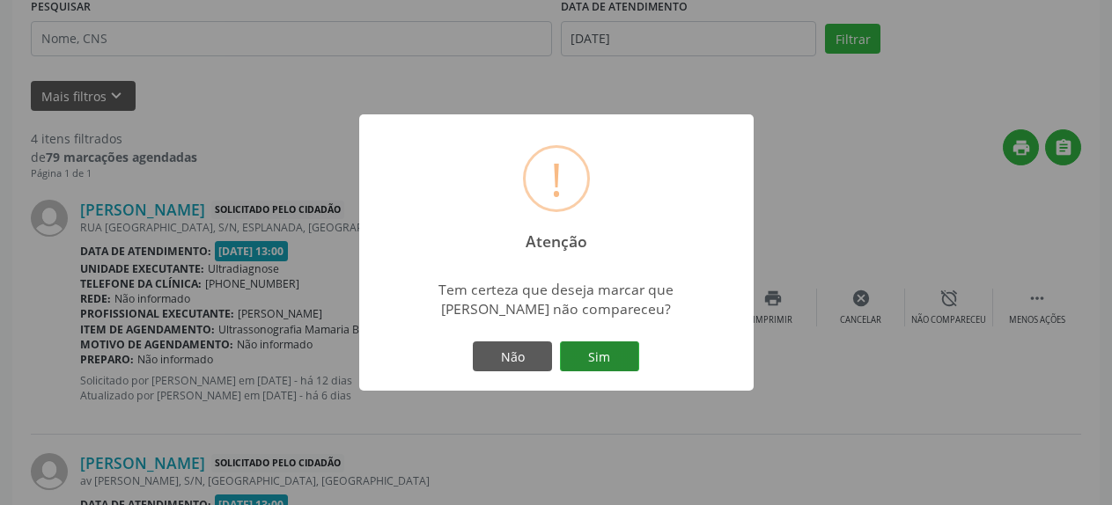
click at [599, 351] on button "Sim" at bounding box center [599, 356] width 79 height 30
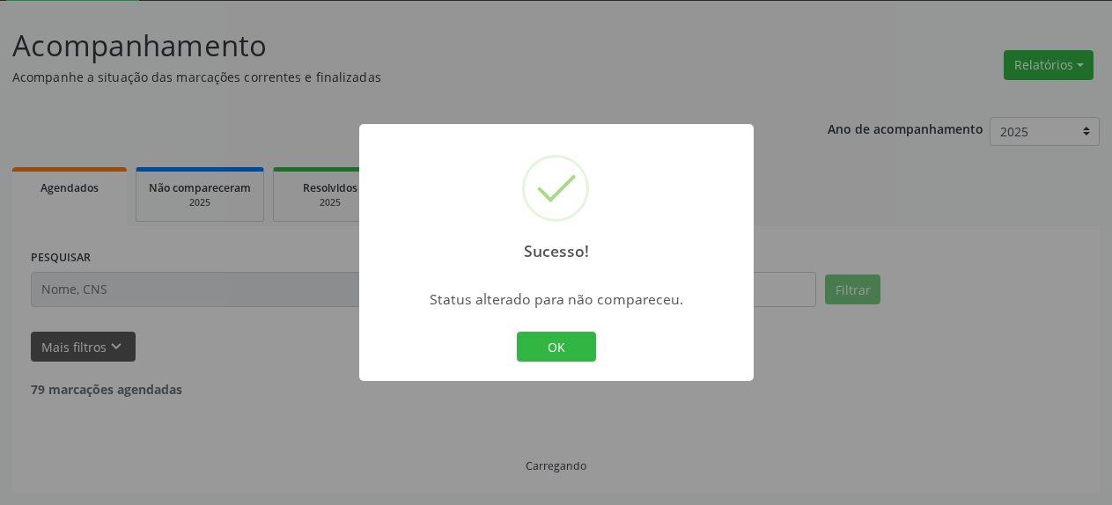
scroll to position [96, 0]
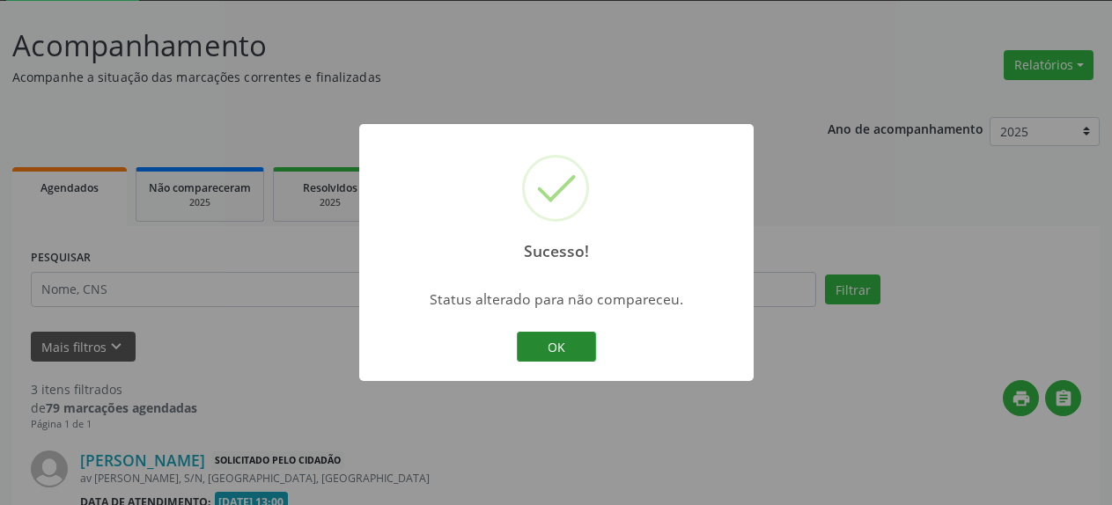
click at [519, 345] on button "OK" at bounding box center [556, 347] width 79 height 30
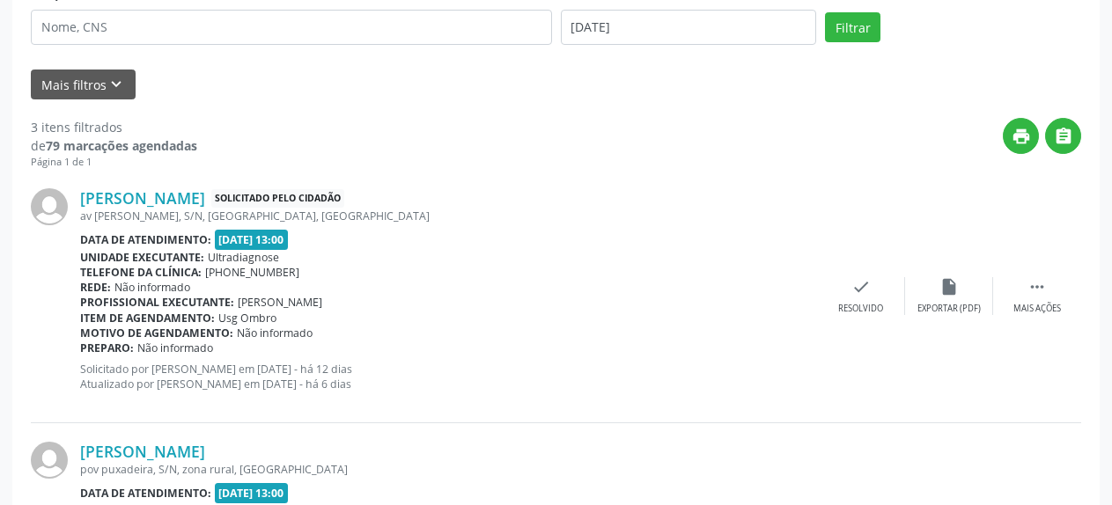
scroll to position [365, 0]
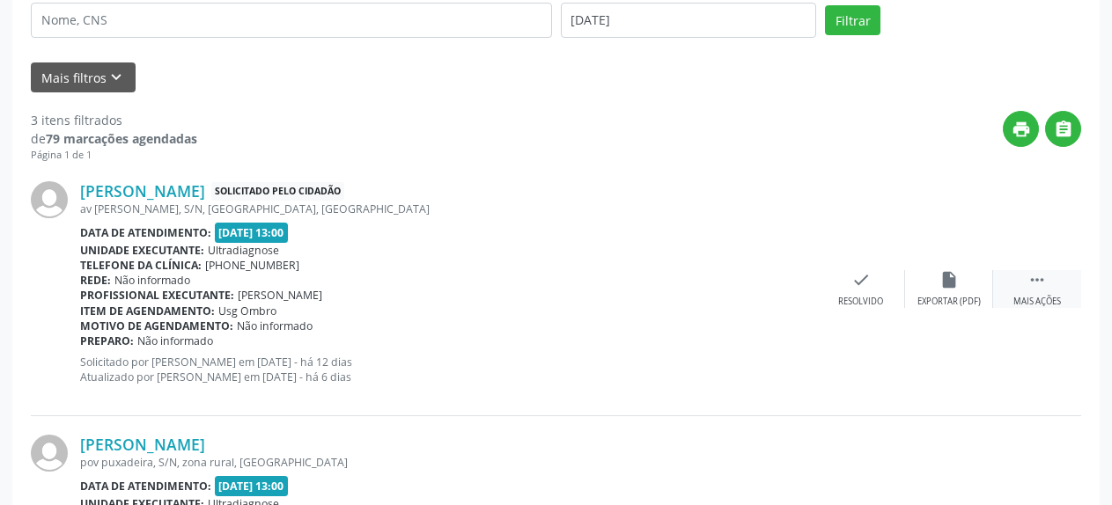
click at [1033, 282] on icon "" at bounding box center [1036, 279] width 19 height 19
click at [955, 279] on icon "alarm_off" at bounding box center [948, 279] width 19 height 19
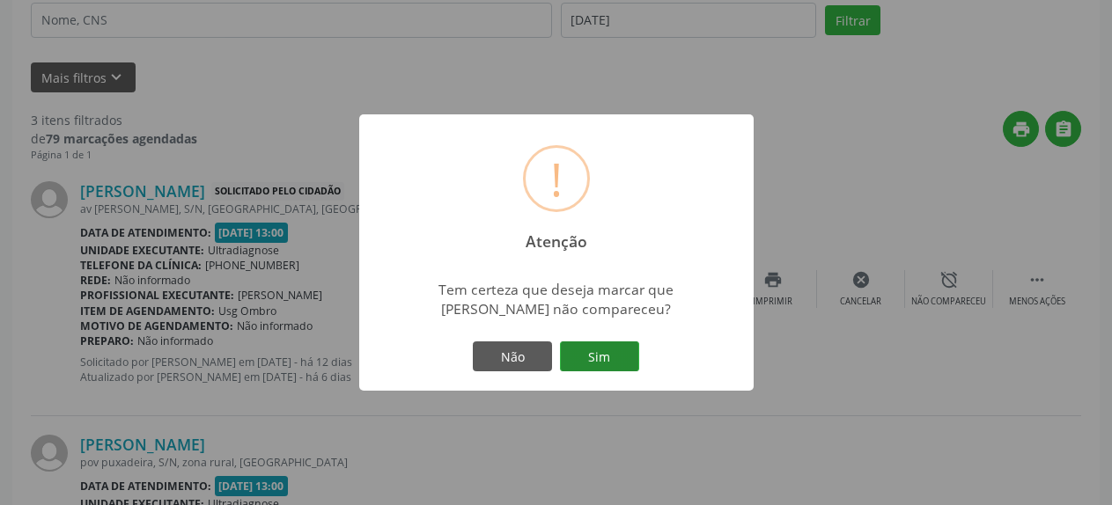
click at [594, 359] on button "Sim" at bounding box center [599, 356] width 79 height 30
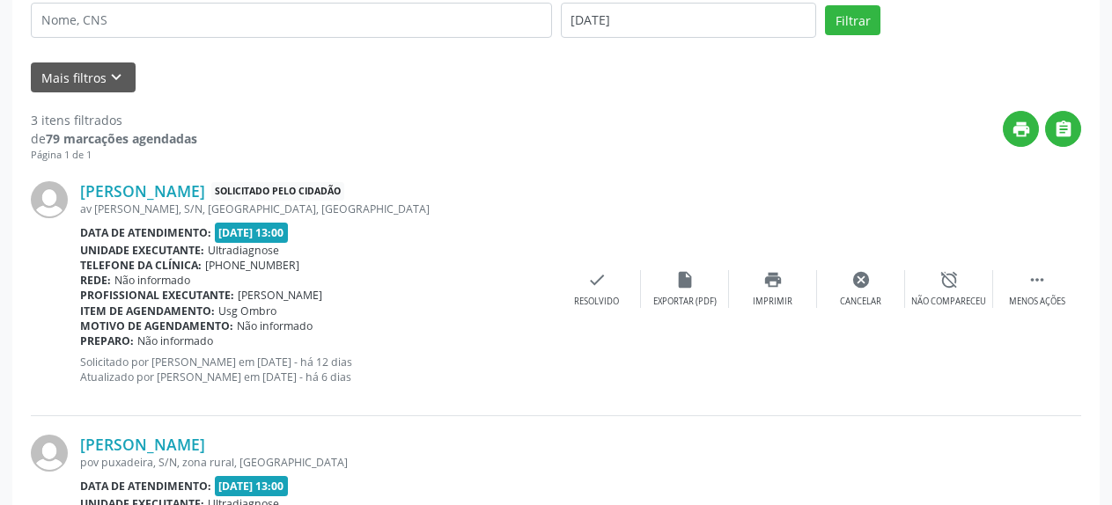
scroll to position [96, 0]
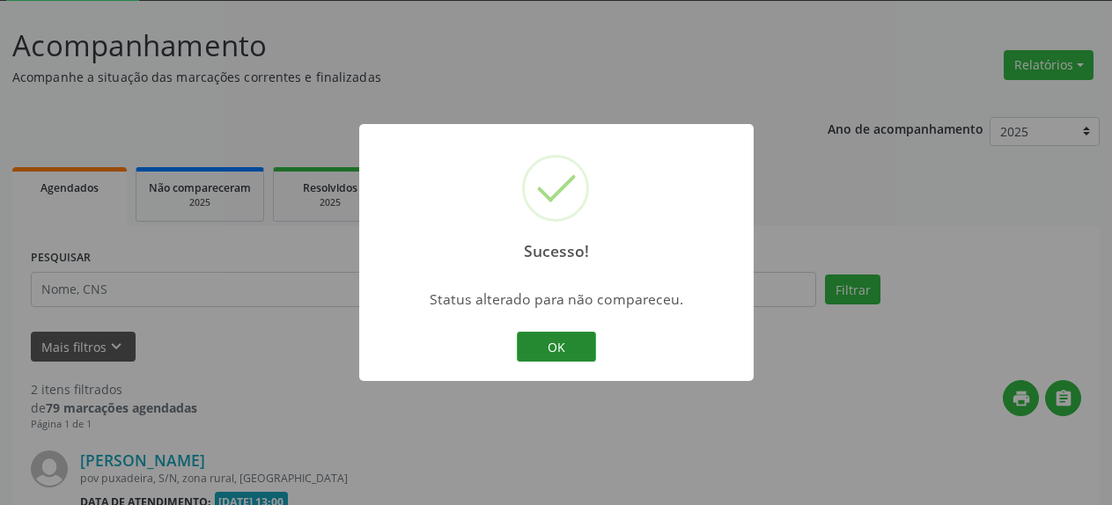
click at [554, 348] on button "OK" at bounding box center [556, 347] width 79 height 30
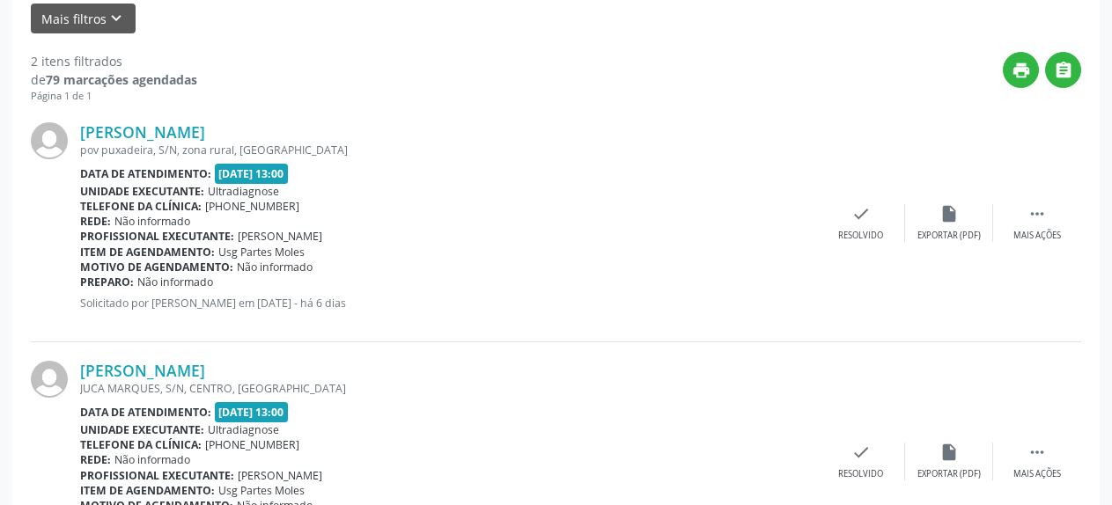
scroll to position [455, 0]
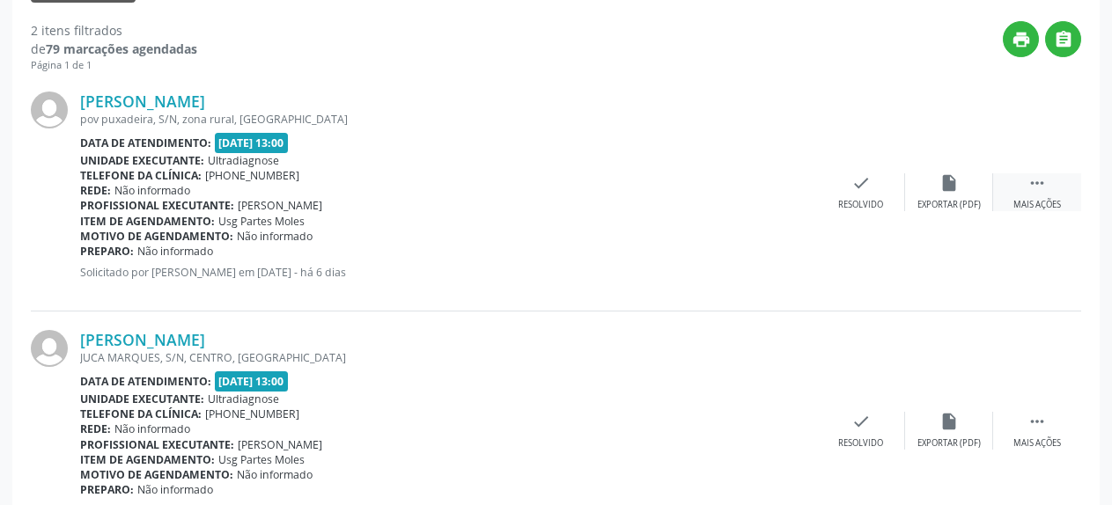
click at [1032, 193] on icon "" at bounding box center [1036, 182] width 19 height 19
click at [949, 181] on icon "alarm_off" at bounding box center [948, 182] width 19 height 19
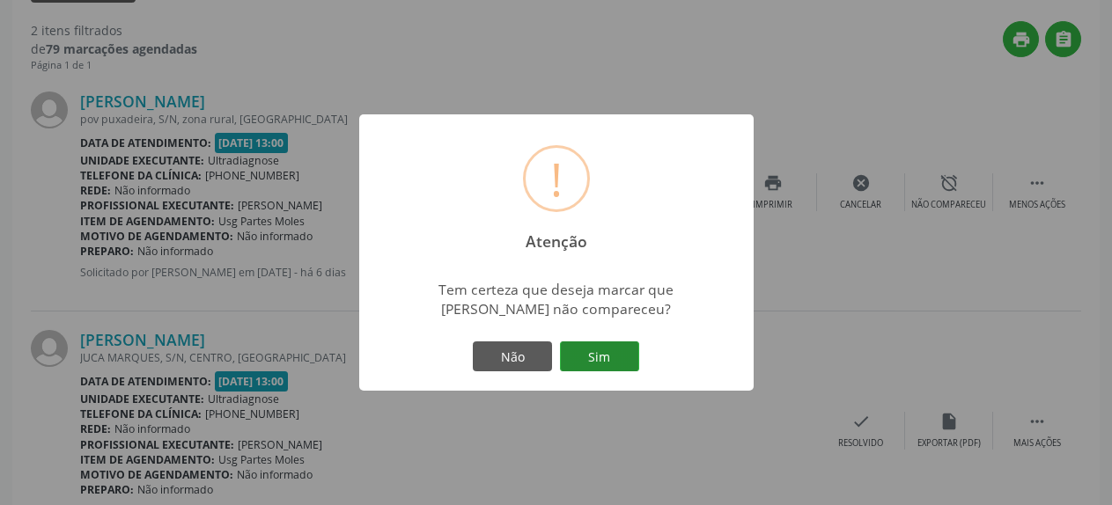
click at [600, 350] on button "Sim" at bounding box center [599, 356] width 79 height 30
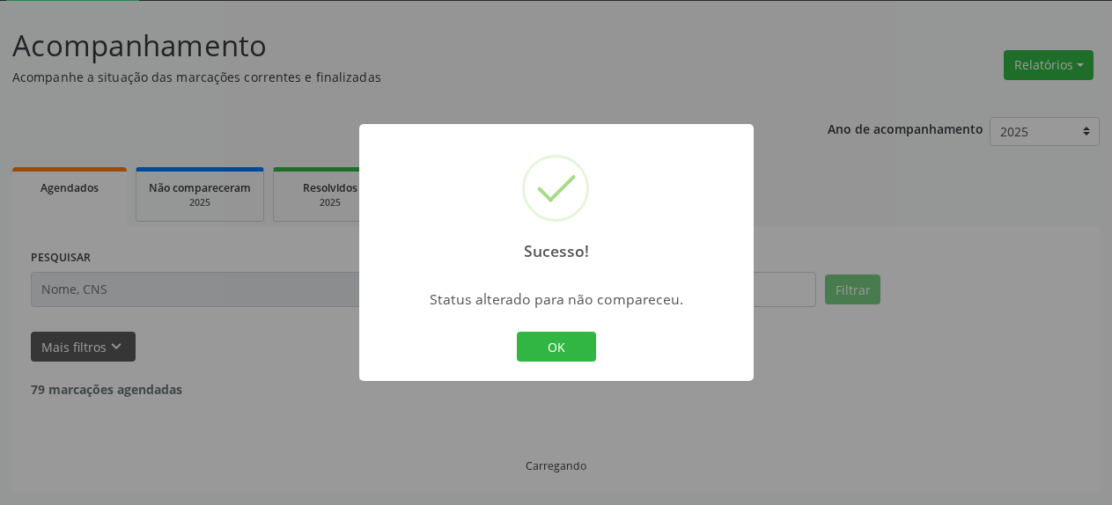
scroll to position [96, 0]
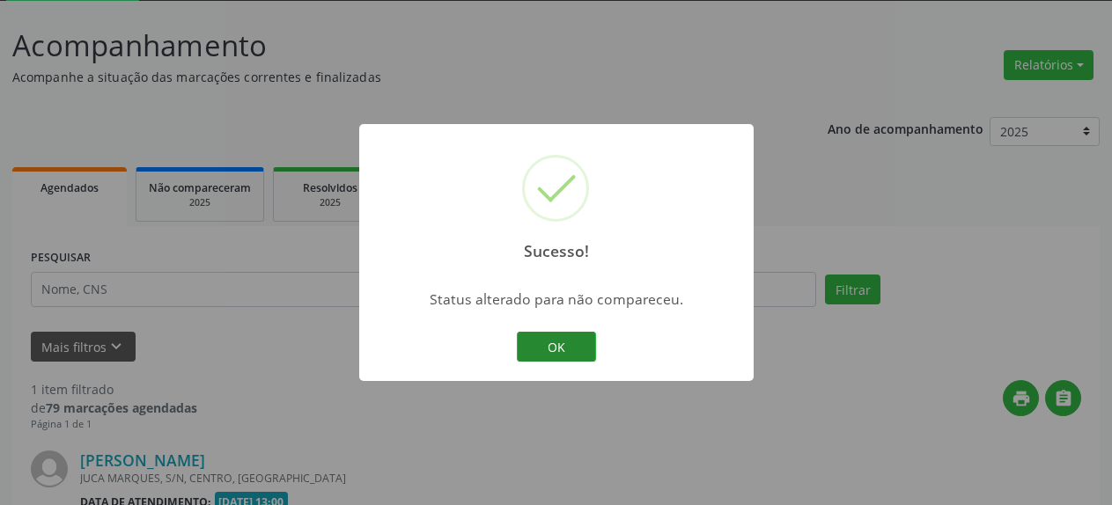
click at [559, 350] on button "OK" at bounding box center [556, 347] width 79 height 30
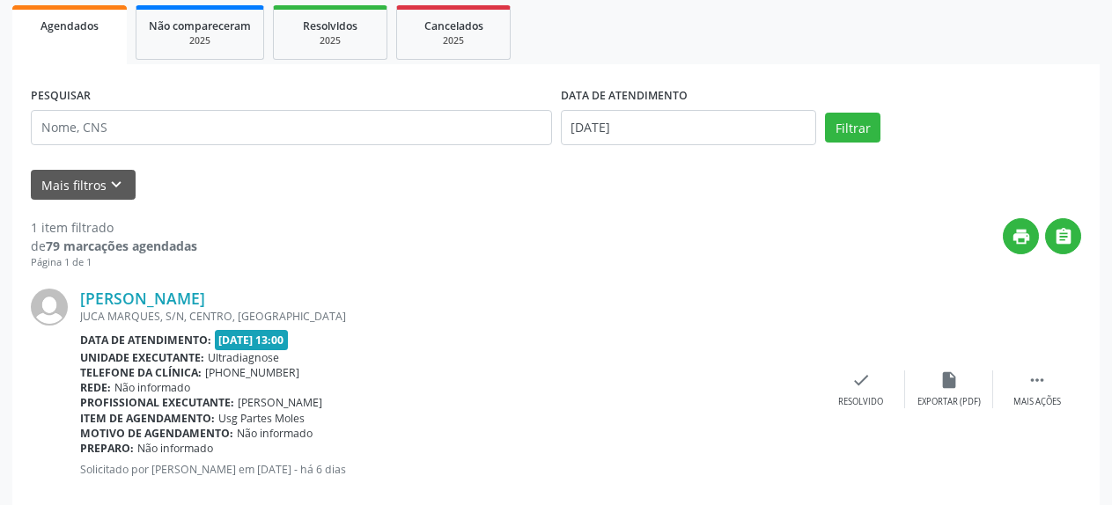
scroll to position [291, 0]
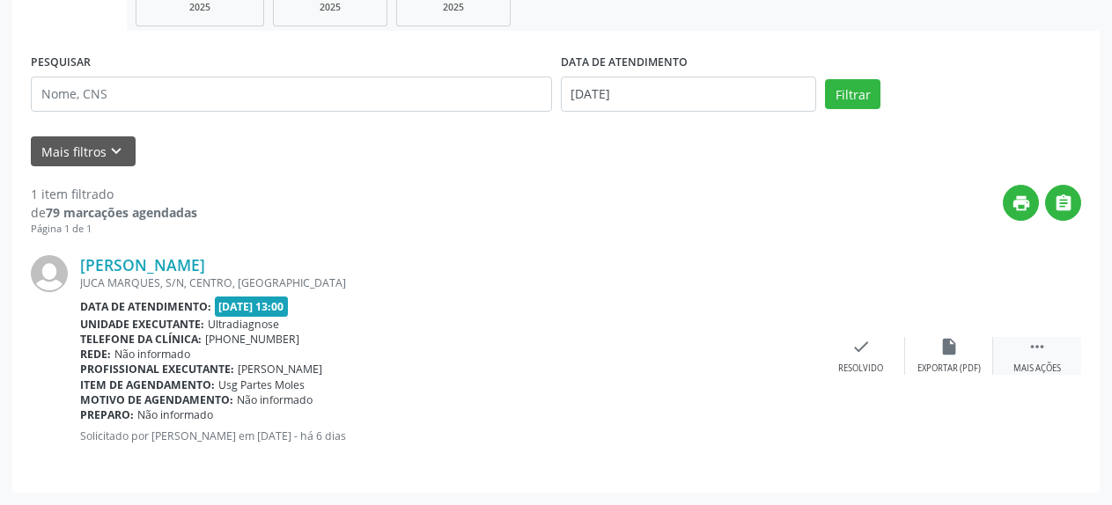
click at [1033, 356] on icon "" at bounding box center [1036, 346] width 19 height 19
click at [951, 356] on icon "alarm_off" at bounding box center [948, 346] width 19 height 19
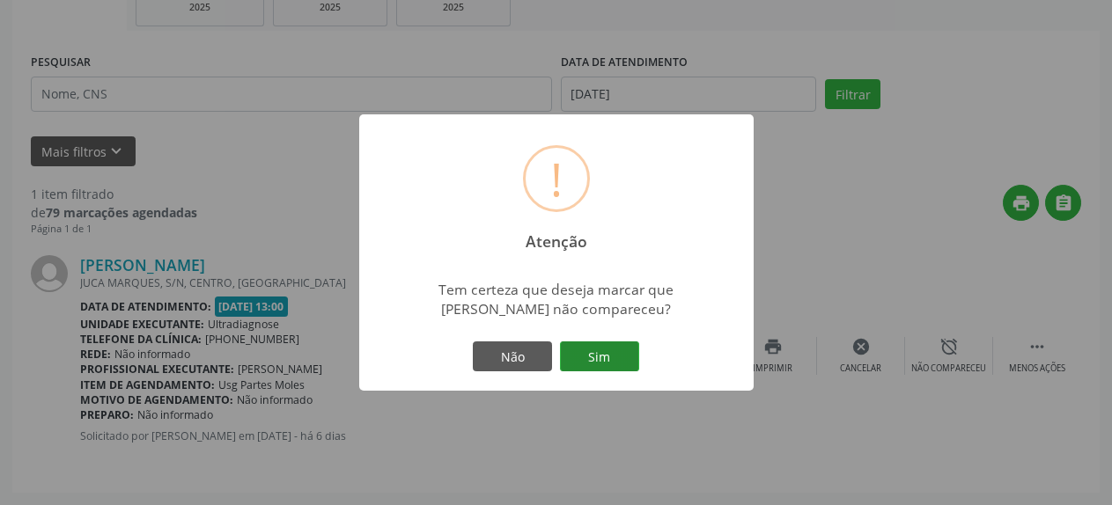
click at [605, 356] on button "Sim" at bounding box center [599, 356] width 79 height 30
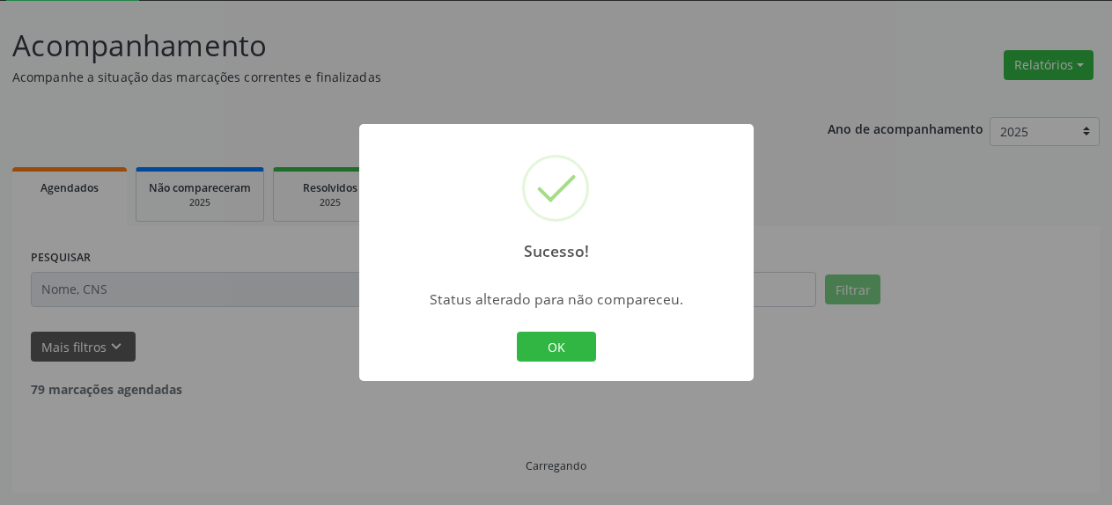
scroll to position [39, 0]
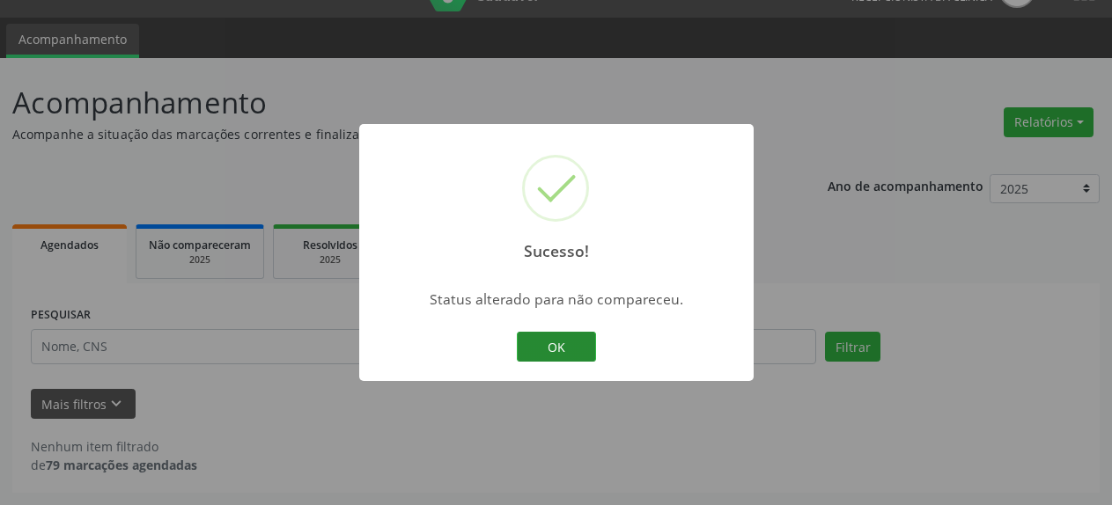
click at [557, 358] on button "OK" at bounding box center [556, 347] width 79 height 30
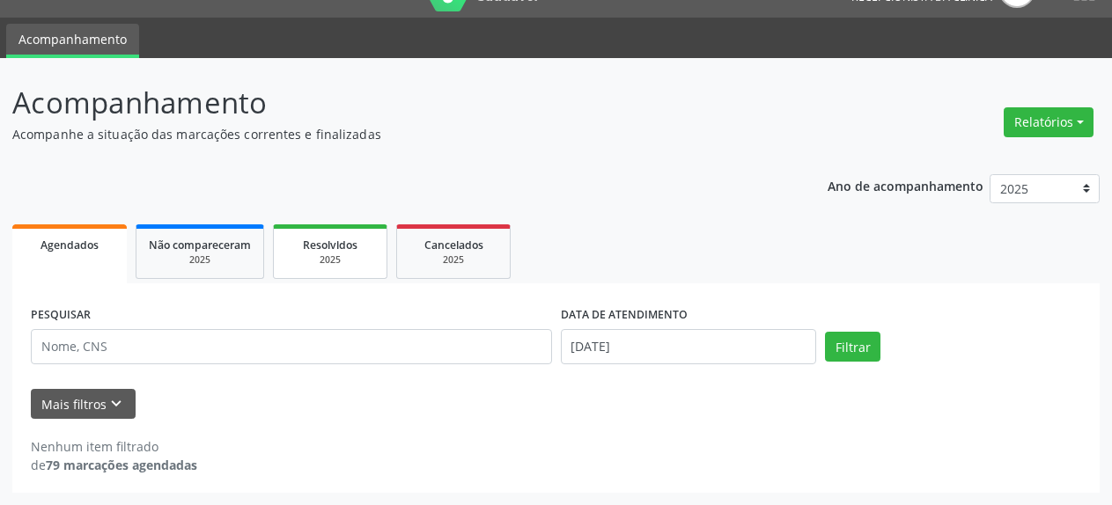
click at [317, 271] on link "Resolvidos 2025" at bounding box center [330, 251] width 114 height 55
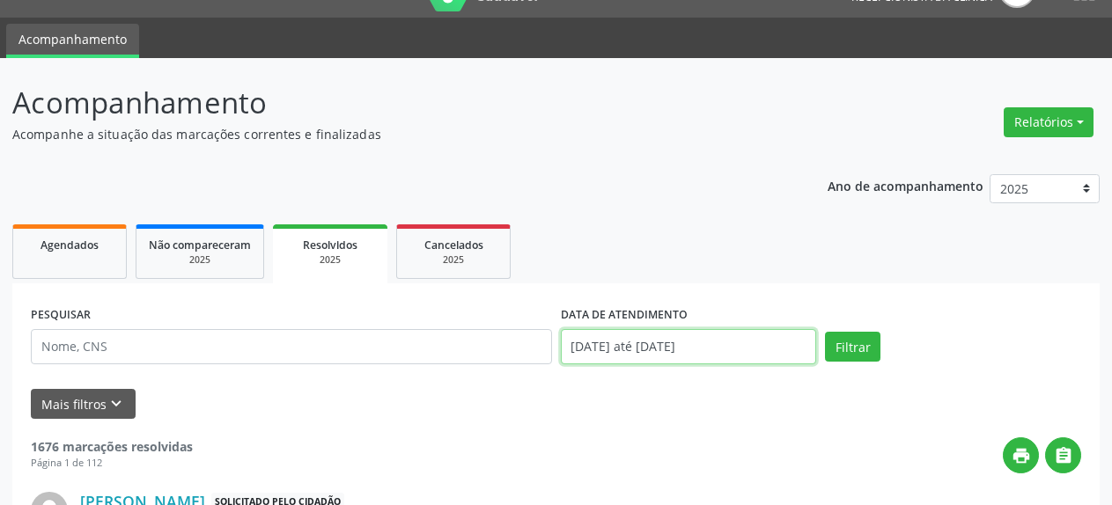
click at [723, 357] on input "[DATE] até [DATE]" at bounding box center [689, 346] width 256 height 35
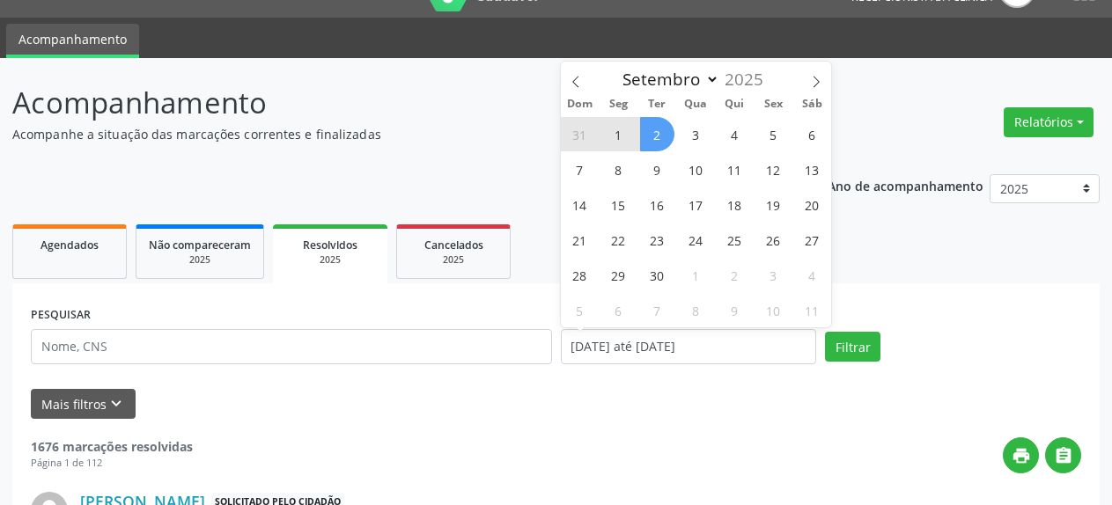
click at [621, 138] on span "1" at bounding box center [618, 134] width 34 height 34
type input "[DATE]"
click at [621, 138] on span "1" at bounding box center [618, 134] width 34 height 34
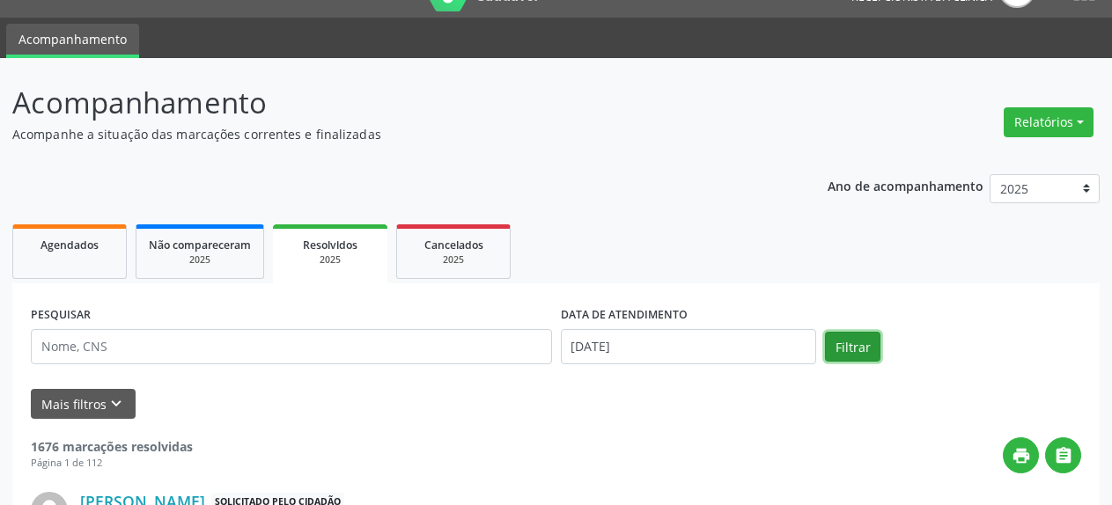
click at [855, 352] on button "Filtrar" at bounding box center [852, 347] width 55 height 30
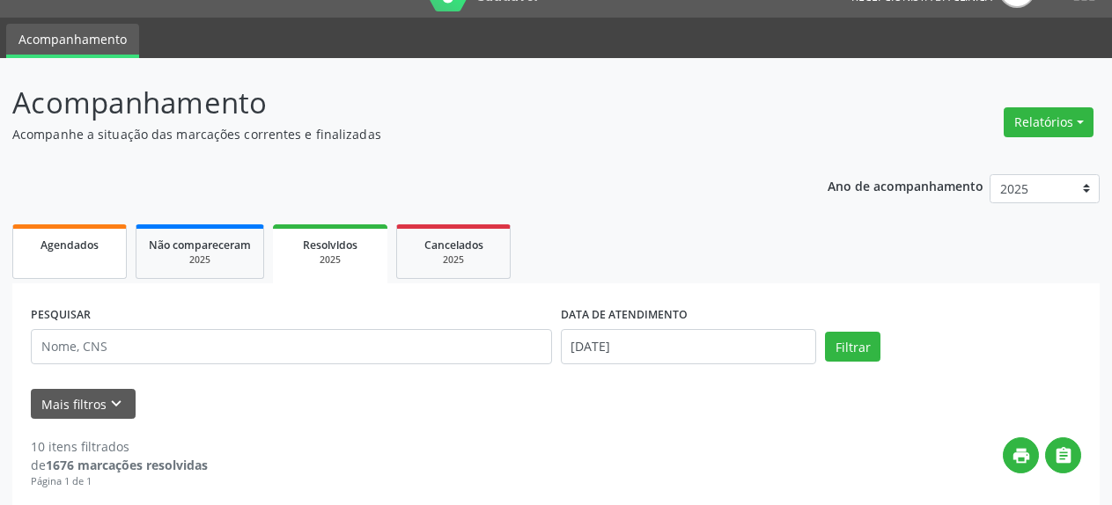
click at [86, 261] on link "Agendados" at bounding box center [69, 251] width 114 height 55
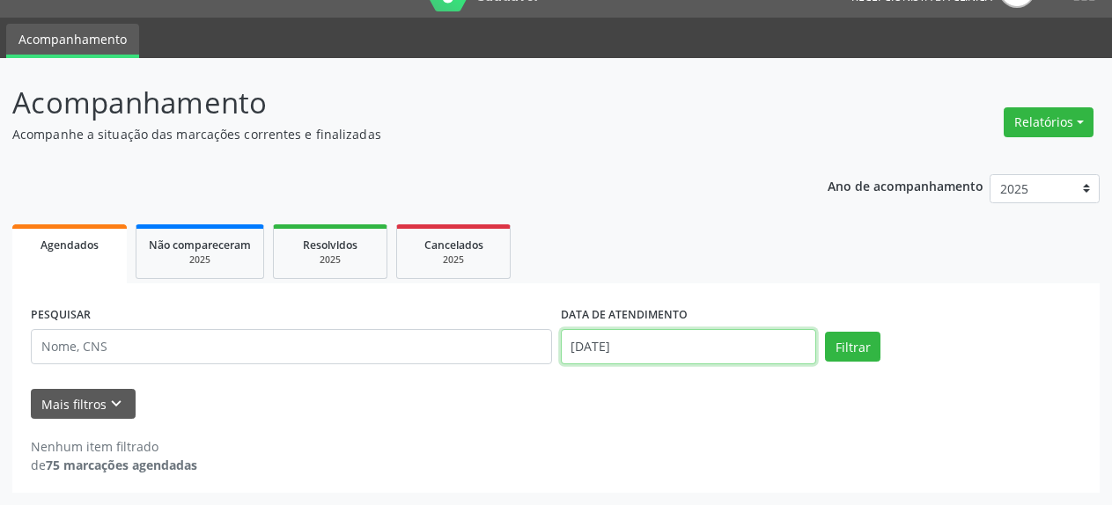
click at [679, 345] on input "[DATE]" at bounding box center [689, 346] width 256 height 35
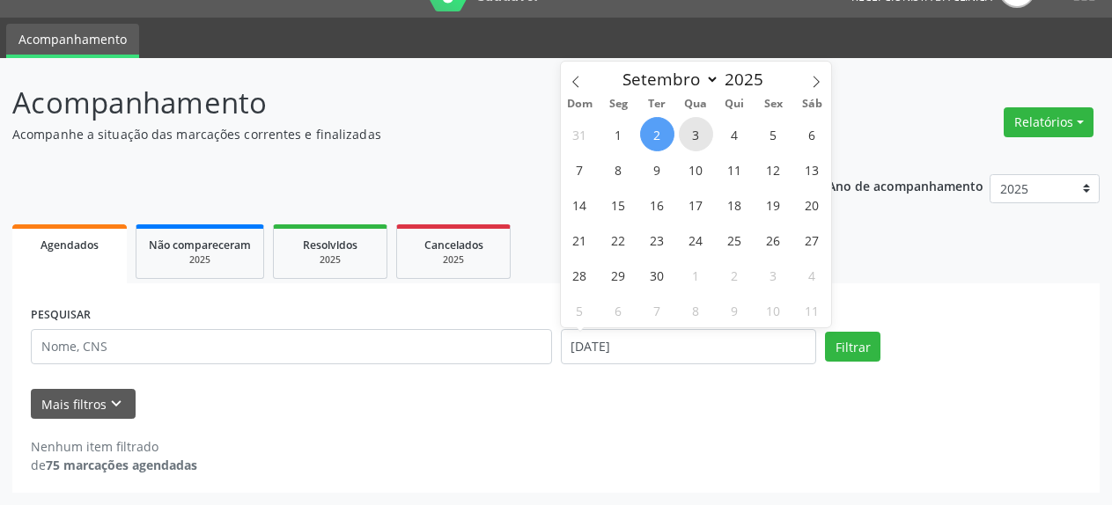
click at [699, 134] on span "3" at bounding box center [696, 134] width 34 height 34
type input "[DATE]"
click at [699, 134] on span "3" at bounding box center [696, 134] width 34 height 34
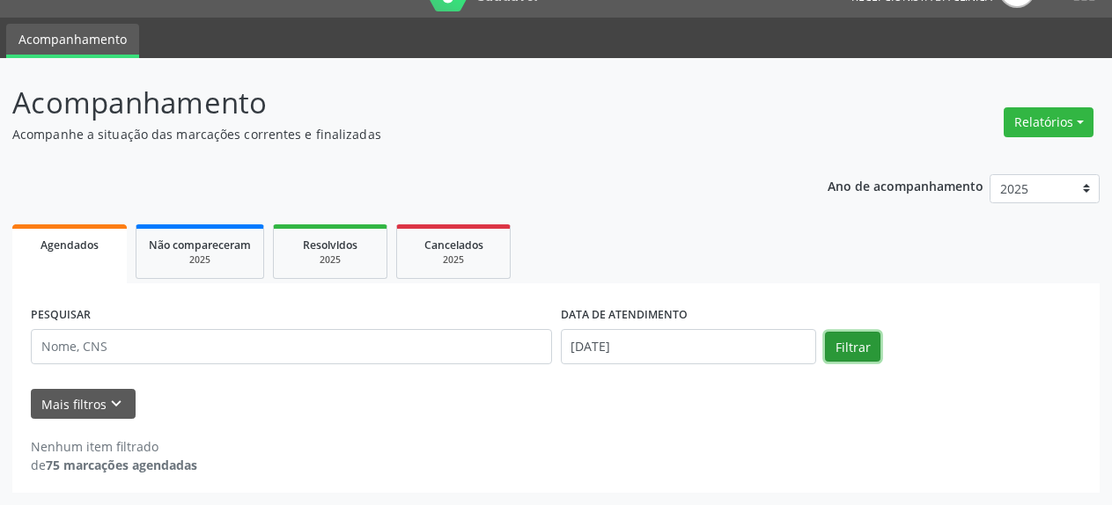
click at [860, 349] on button "Filtrar" at bounding box center [852, 347] width 55 height 30
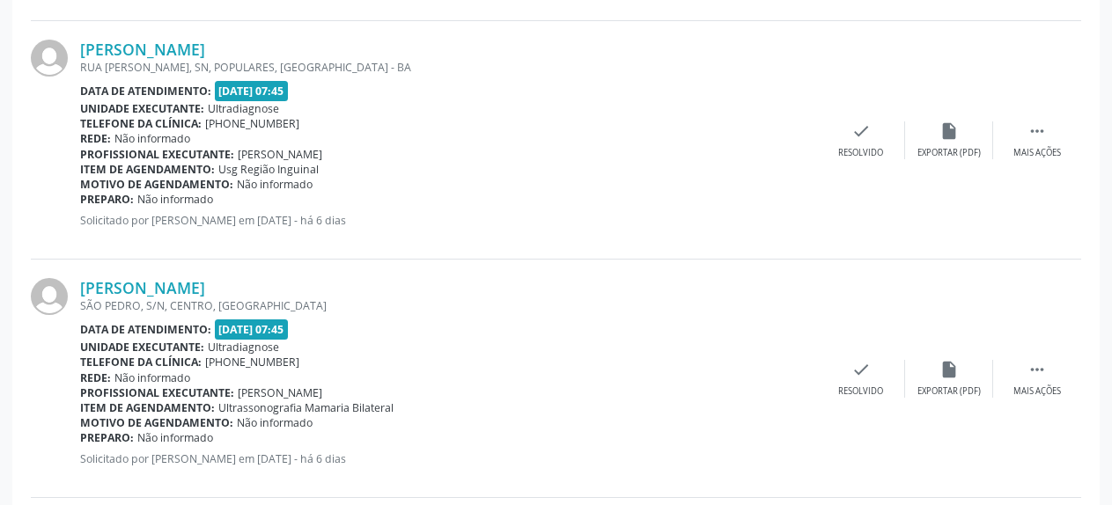
scroll to position [847, 0]
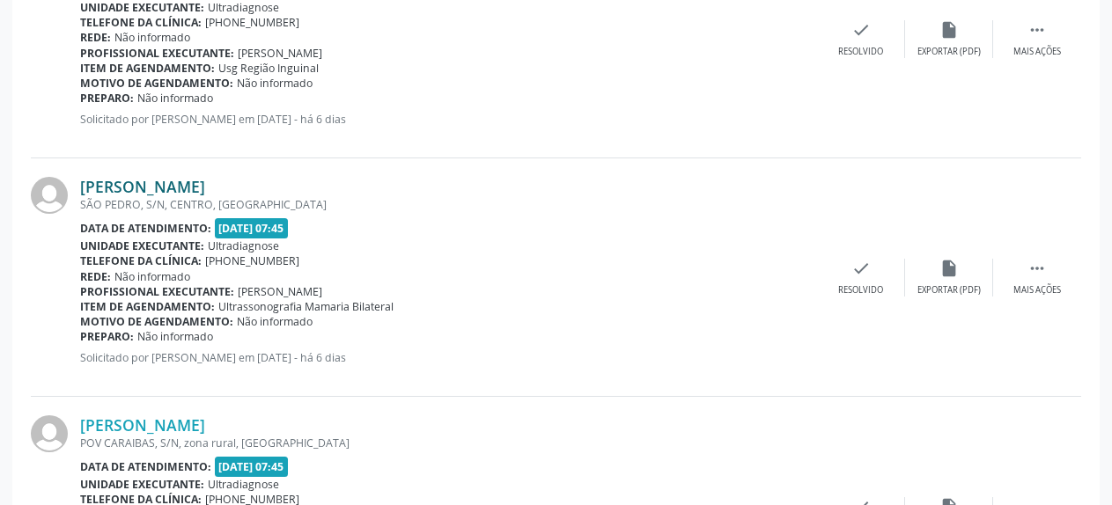
click at [205, 189] on link "[PERSON_NAME]" at bounding box center [142, 186] width 125 height 19
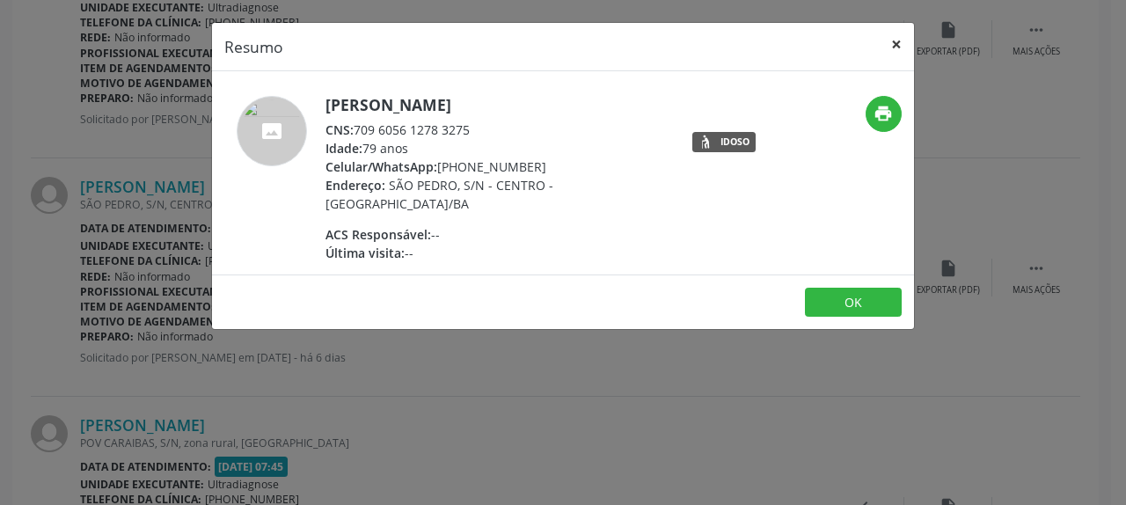
click at [896, 49] on button "×" at bounding box center [896, 44] width 35 height 43
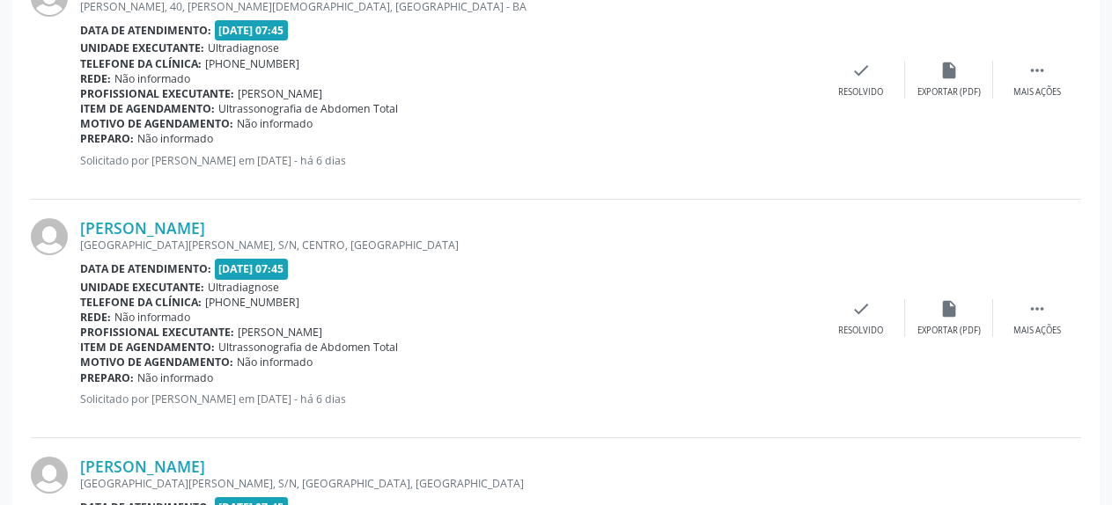
scroll to position [1655, 0]
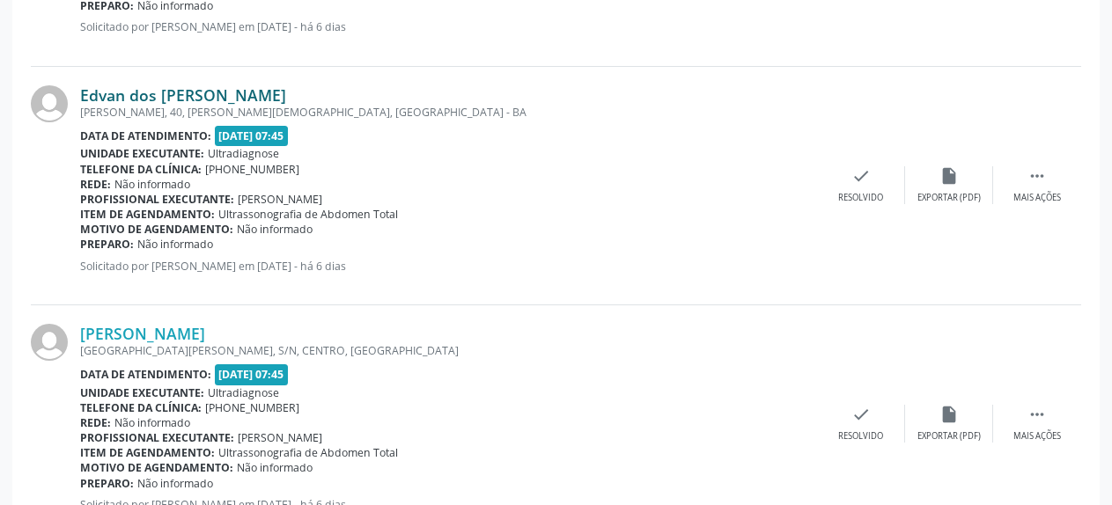
click at [209, 101] on link "Edvan dos [PERSON_NAME]" at bounding box center [183, 94] width 206 height 19
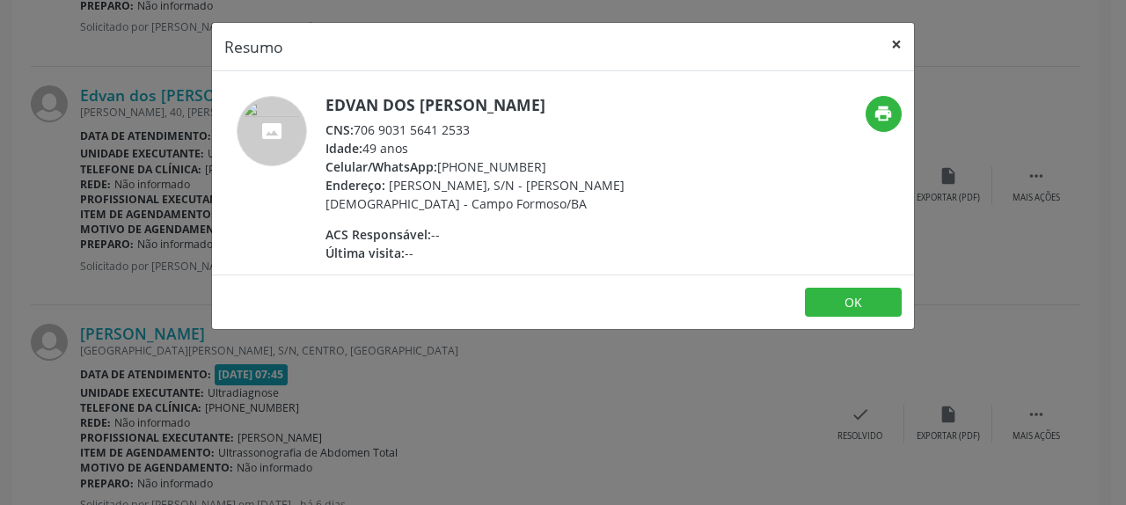
click at [899, 47] on button "×" at bounding box center [896, 44] width 35 height 43
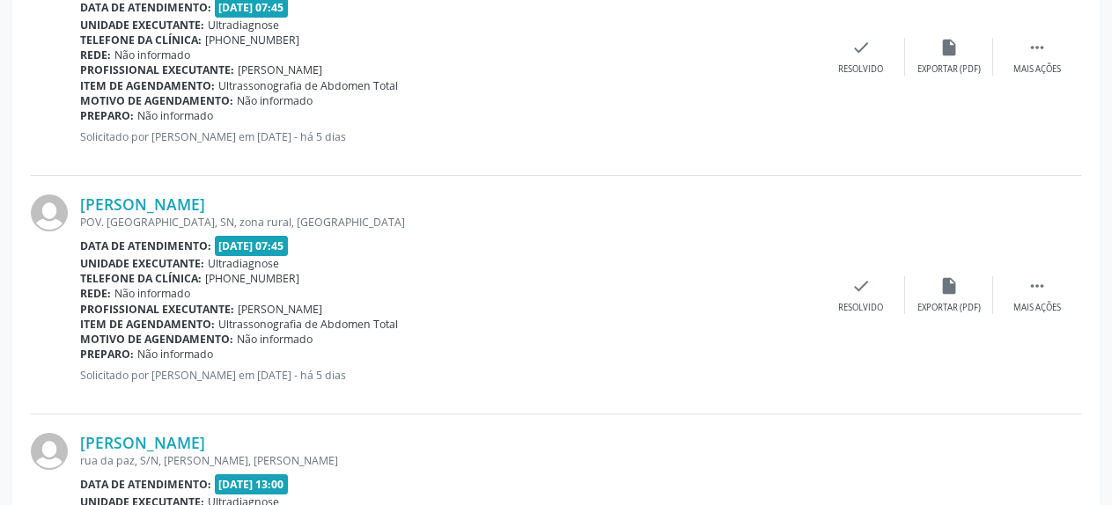
scroll to position [3001, 0]
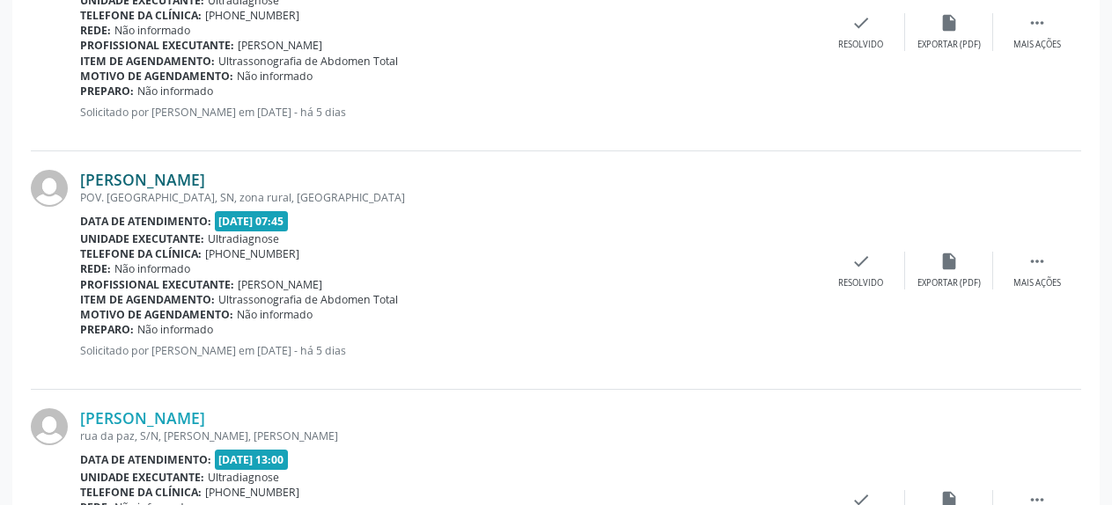
click at [174, 179] on link "[PERSON_NAME]" at bounding box center [142, 179] width 125 height 19
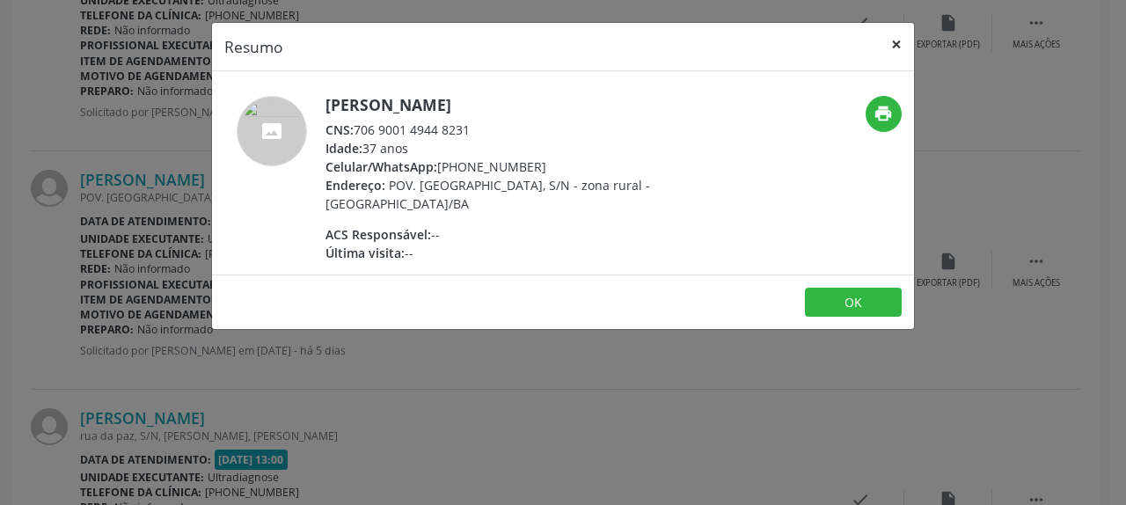
click at [892, 41] on button "×" at bounding box center [896, 44] width 35 height 43
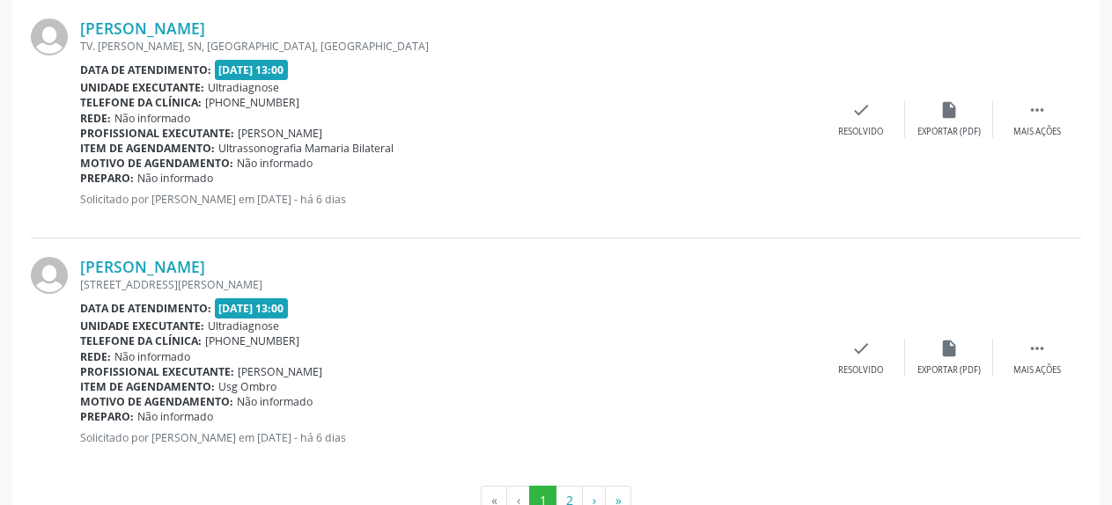
scroll to position [3681, 0]
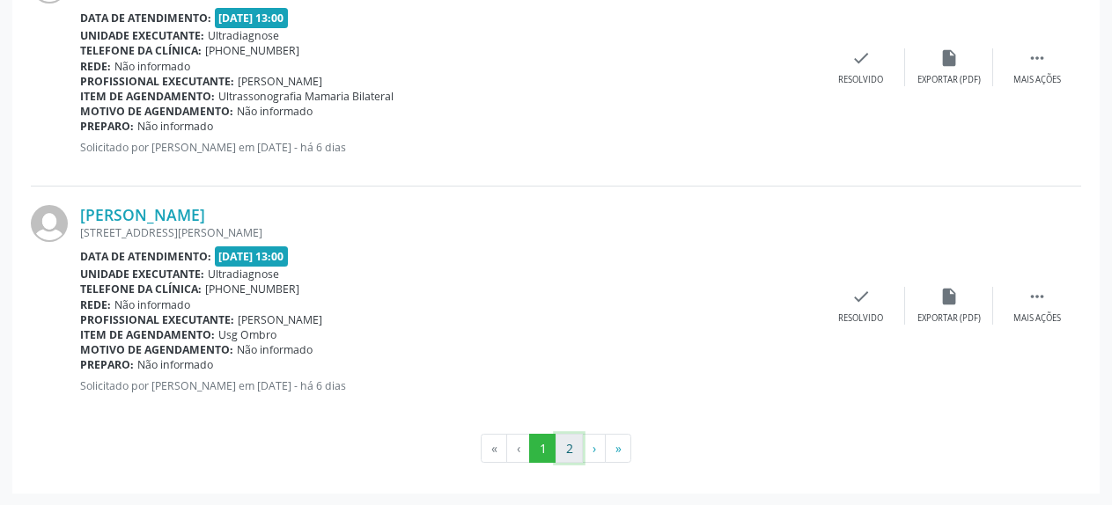
click at [566, 454] on button "2" at bounding box center [568, 449] width 27 height 30
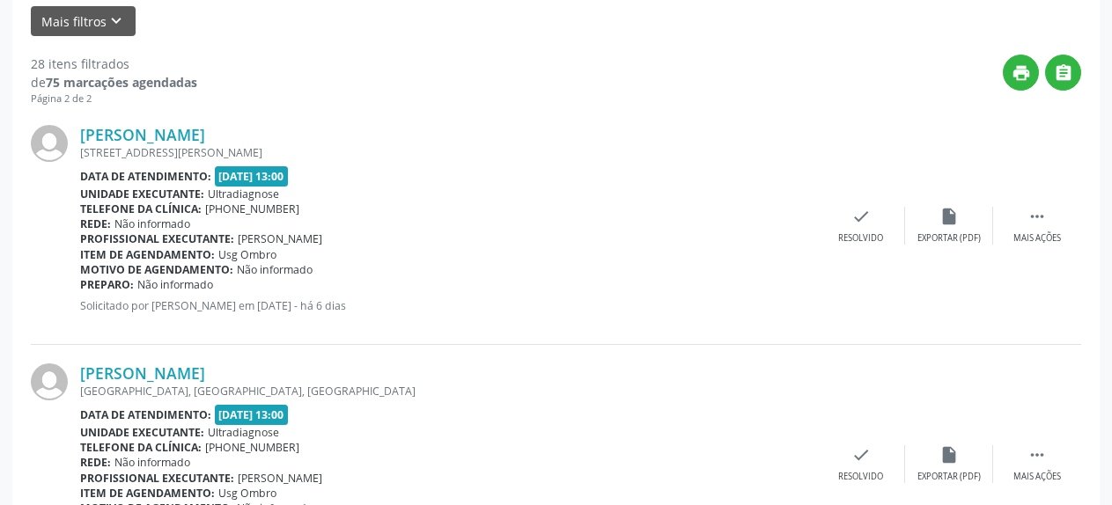
scroll to position [62, 0]
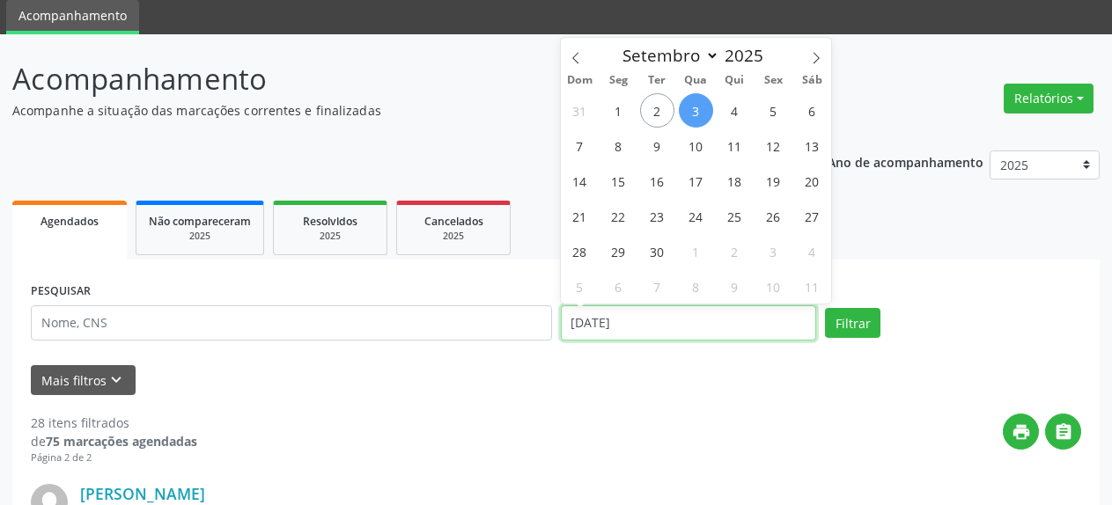
click at [693, 327] on input "[DATE]" at bounding box center [689, 322] width 256 height 35
click at [775, 111] on span "5" at bounding box center [773, 110] width 34 height 34
type input "05/09/2025"
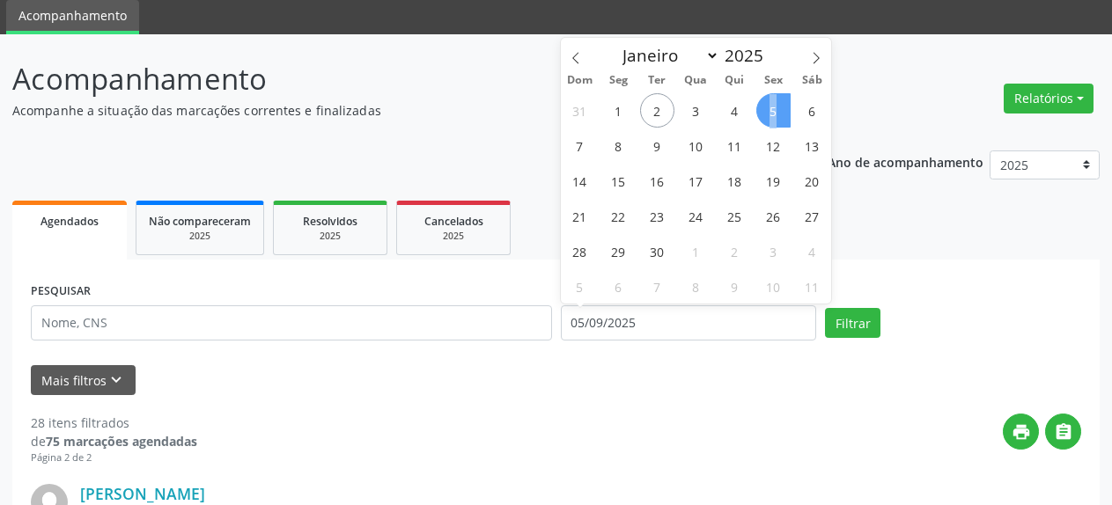
click at [775, 111] on span "5" at bounding box center [773, 110] width 34 height 34
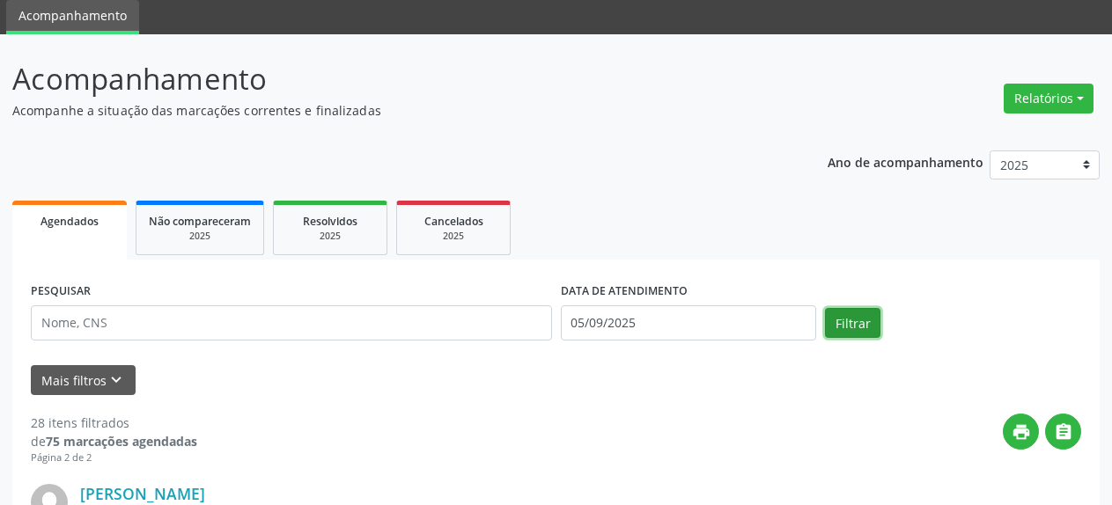
click at [848, 329] on button "Filtrar" at bounding box center [852, 323] width 55 height 30
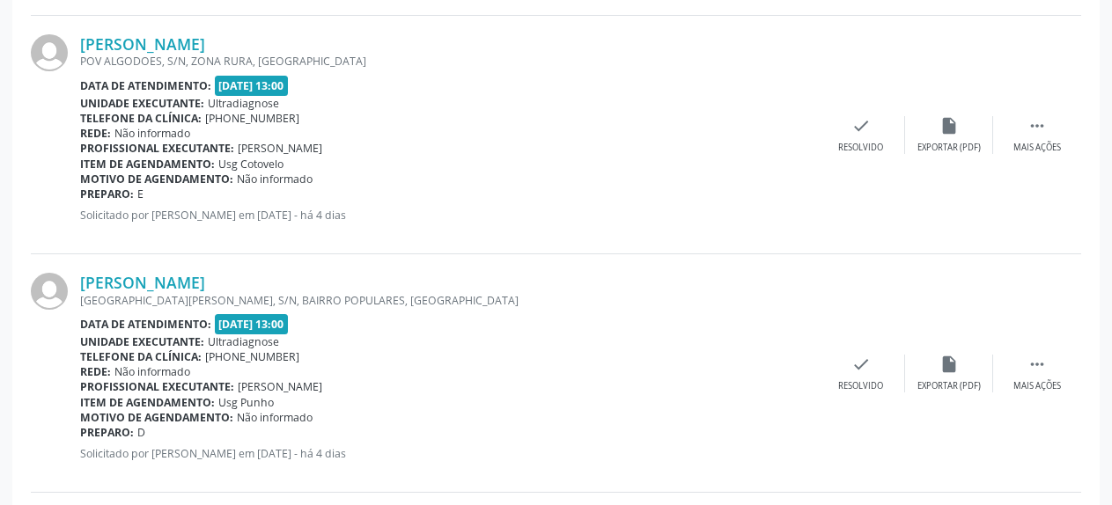
scroll to position [2486, 0]
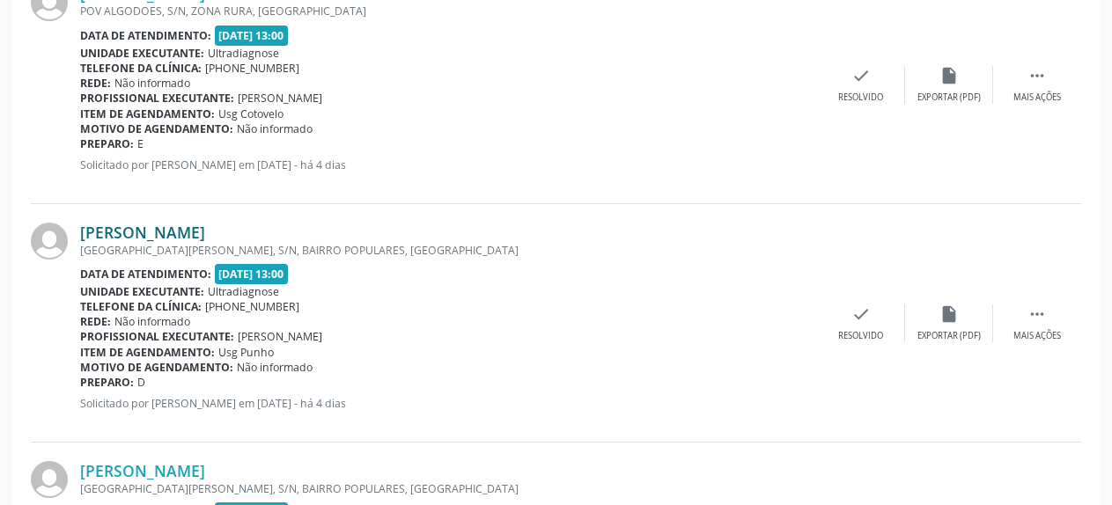
click at [205, 235] on link "[PERSON_NAME]" at bounding box center [142, 232] width 125 height 19
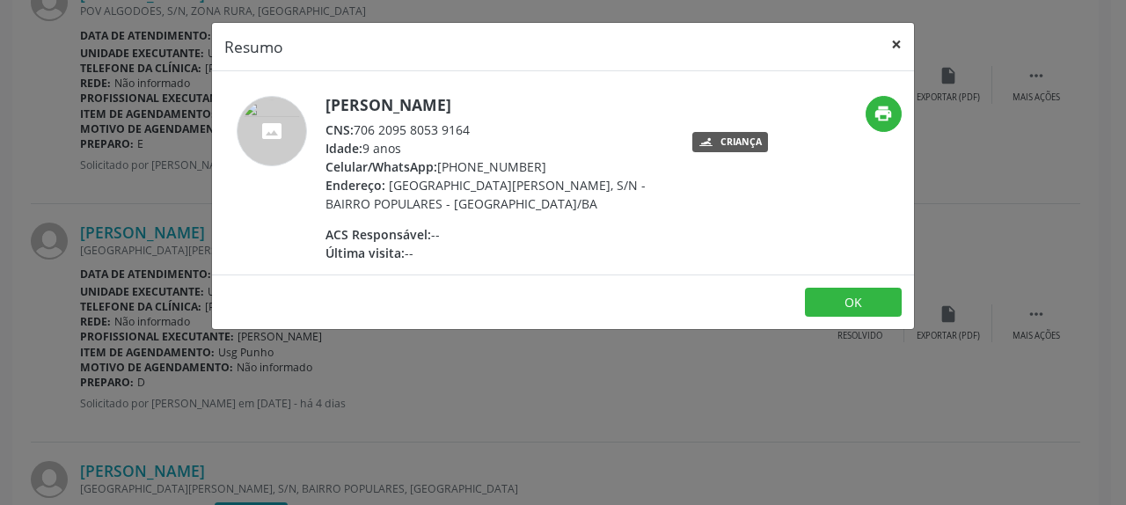
click at [897, 43] on button "×" at bounding box center [896, 44] width 35 height 43
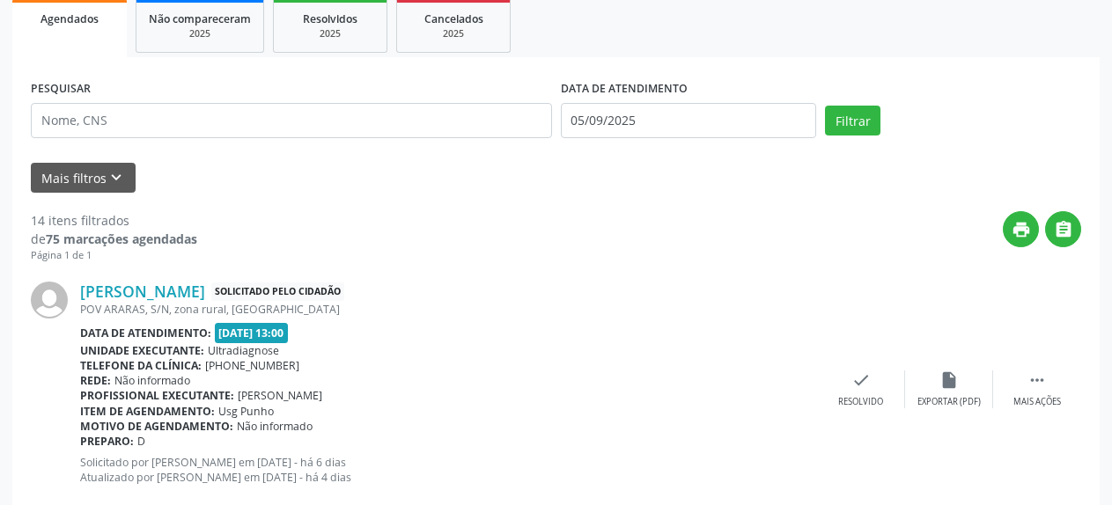
scroll to position [208, 0]
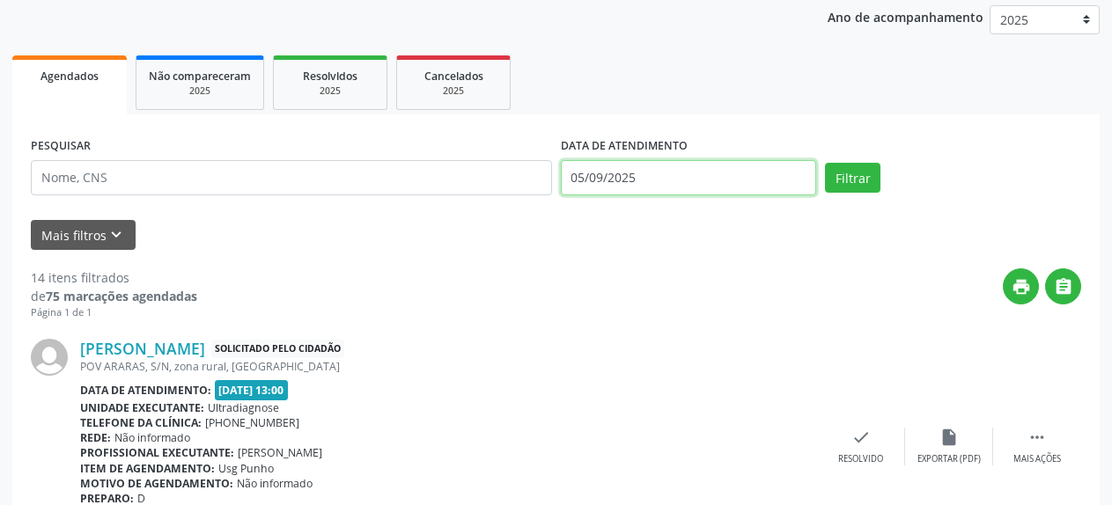
click at [679, 173] on input "05/09/2025" at bounding box center [689, 177] width 256 height 35
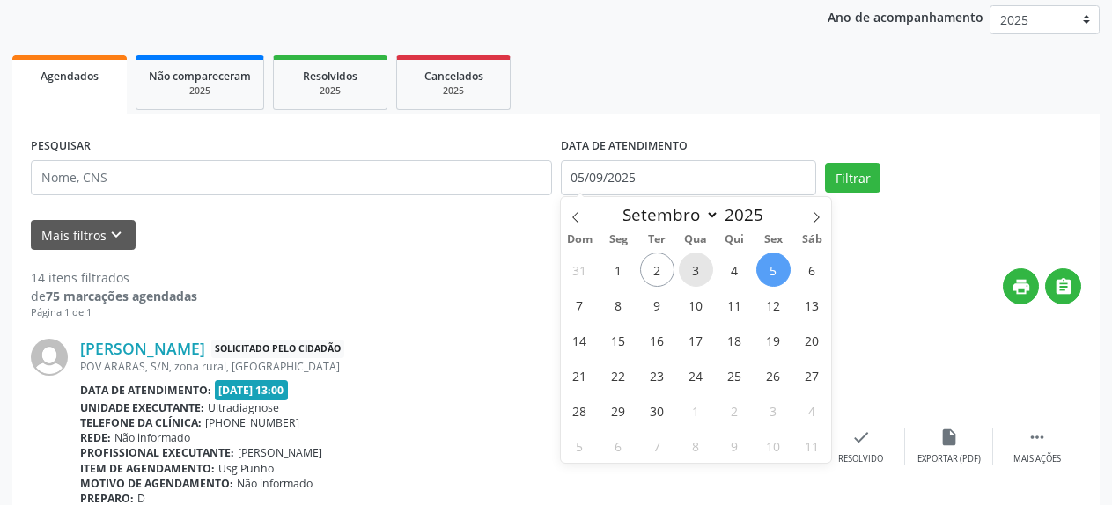
click at [694, 272] on span "3" at bounding box center [696, 270] width 34 height 34
type input "[DATE]"
click at [694, 272] on span "3" at bounding box center [696, 270] width 34 height 34
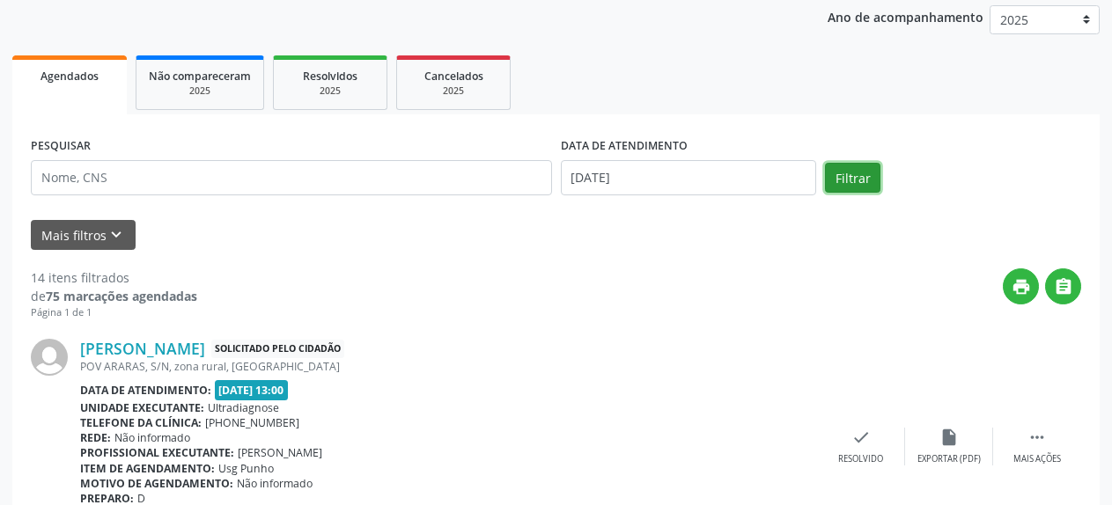
click at [862, 184] on button "Filtrar" at bounding box center [852, 178] width 55 height 30
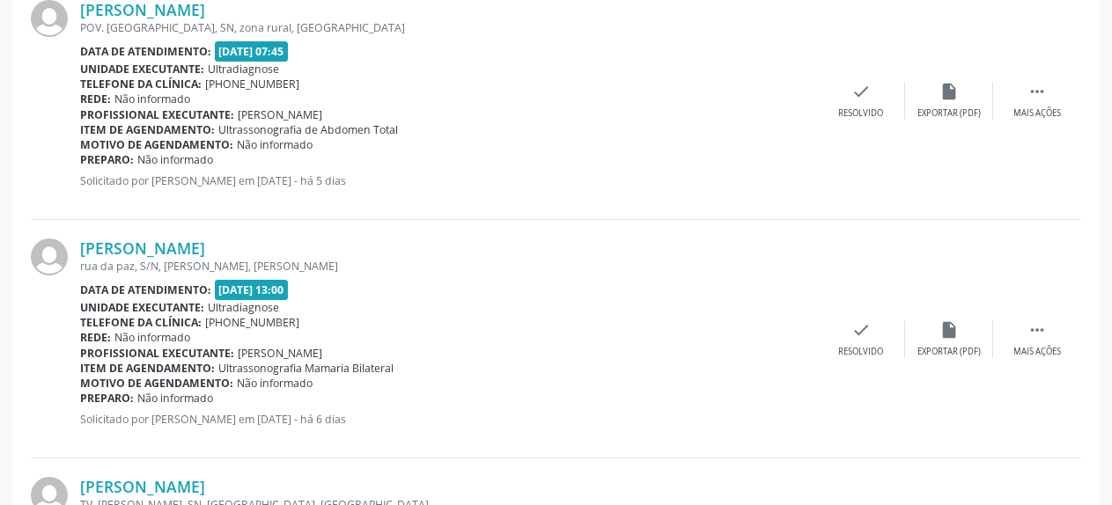
scroll to position [3087, 0]
